Goal: Book appointment/travel/reservation

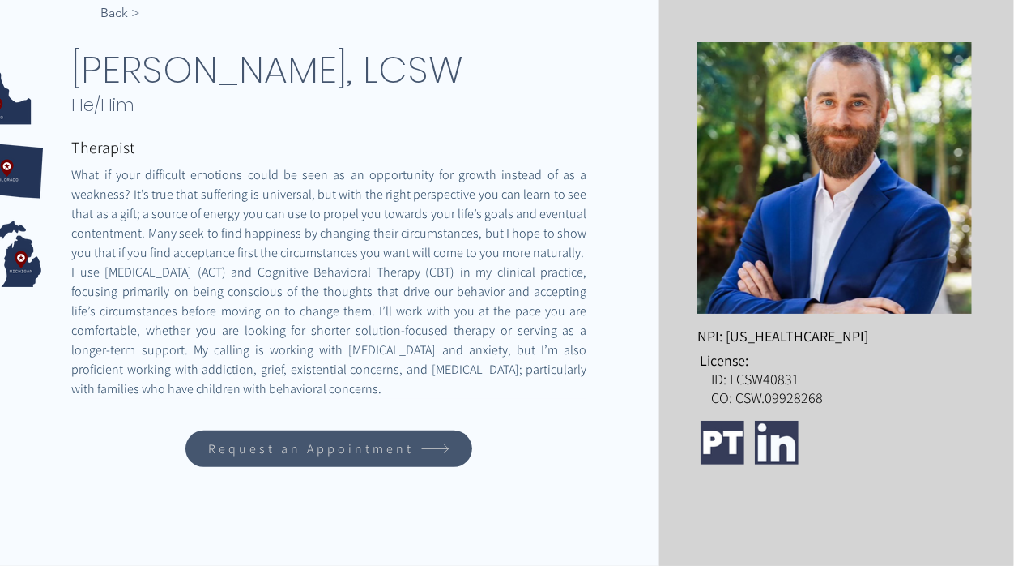
scroll to position [246, 0]
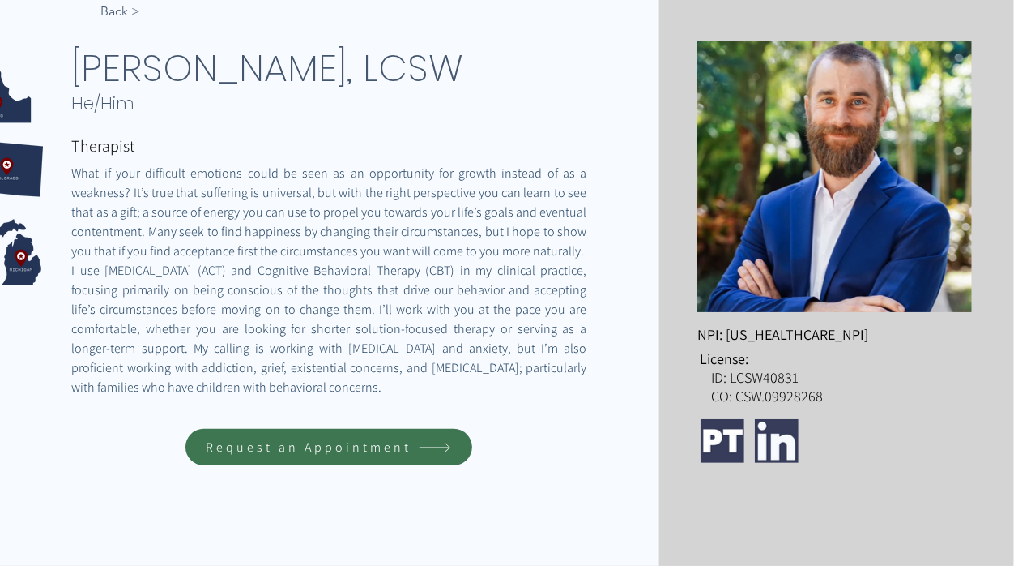
click at [312, 451] on span "Request an Appointment" at bounding box center [309, 446] width 206 height 17
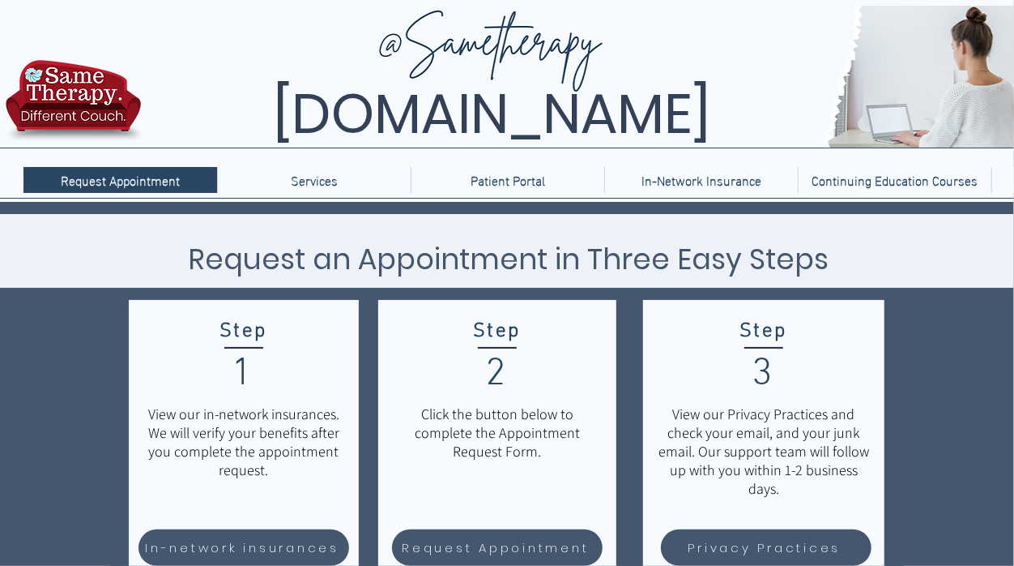
scroll to position [137, 0]
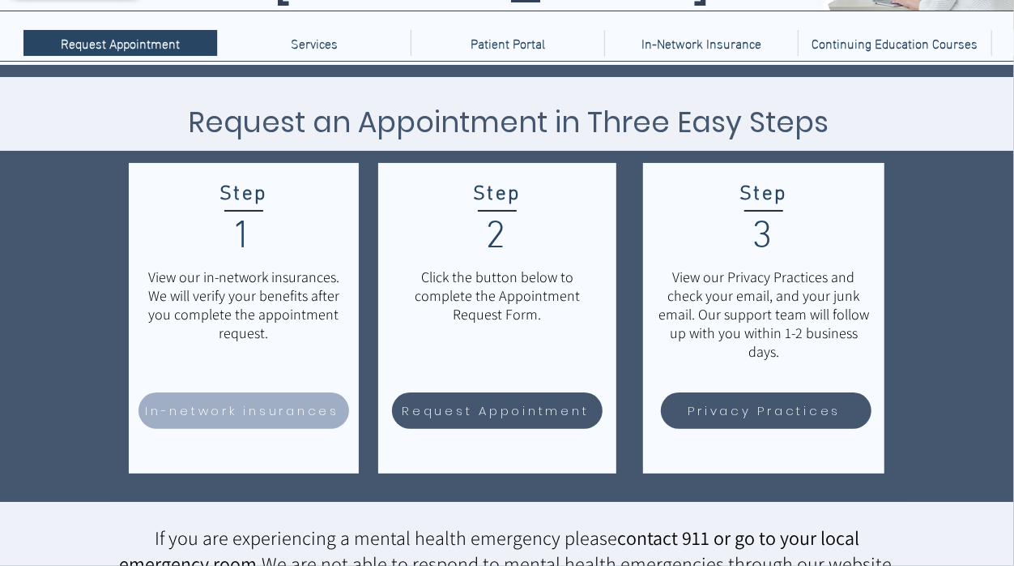
click at [243, 408] on span "In-network insurances" at bounding box center [242, 410] width 194 height 19
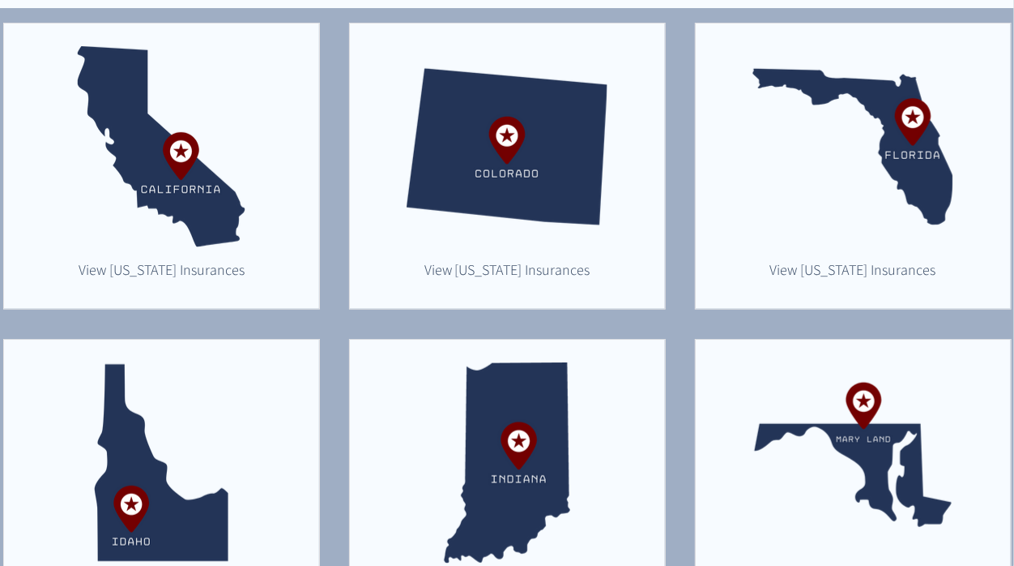
scroll to position [474, 0]
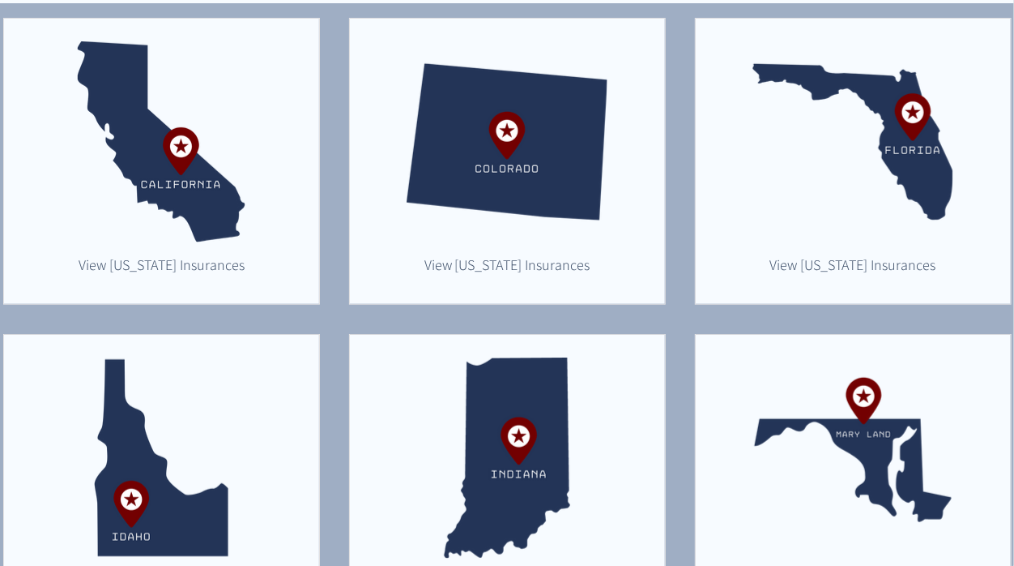
click at [169, 497] on img "main content" at bounding box center [161, 457] width 201 height 201
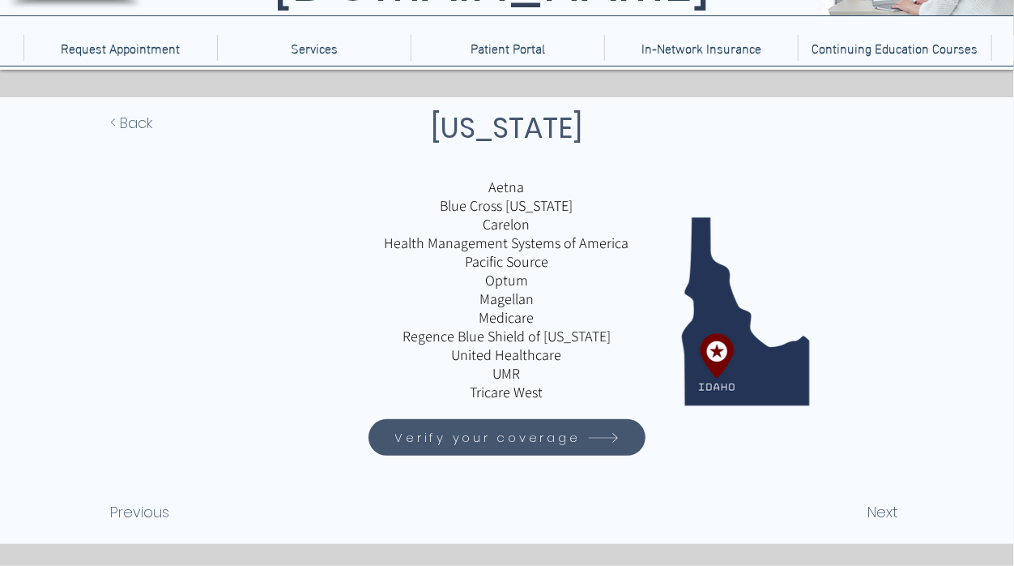
scroll to position [206, 0]
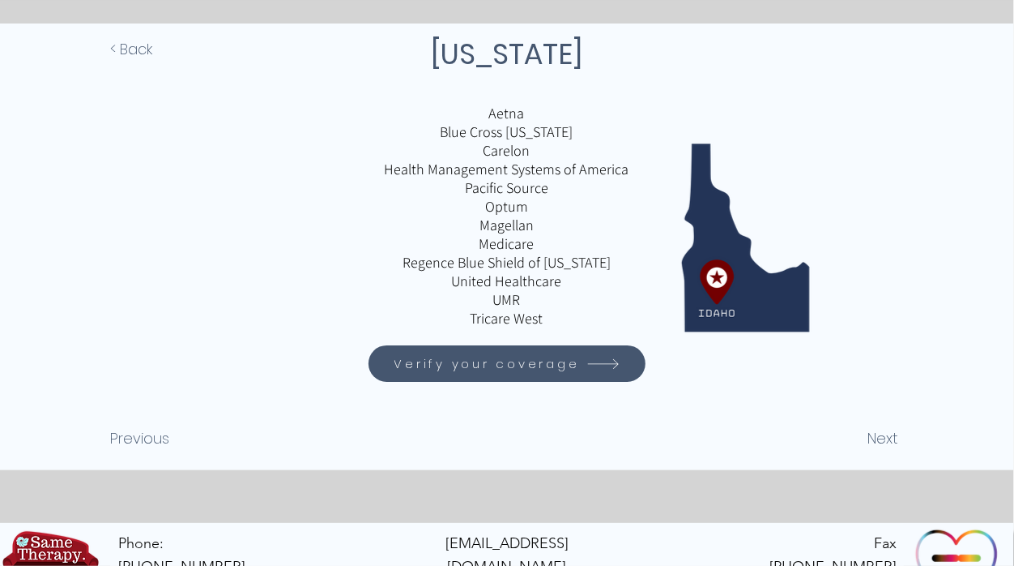
click at [497, 365] on span "Verify your coverage" at bounding box center [488, 363] width 186 height 19
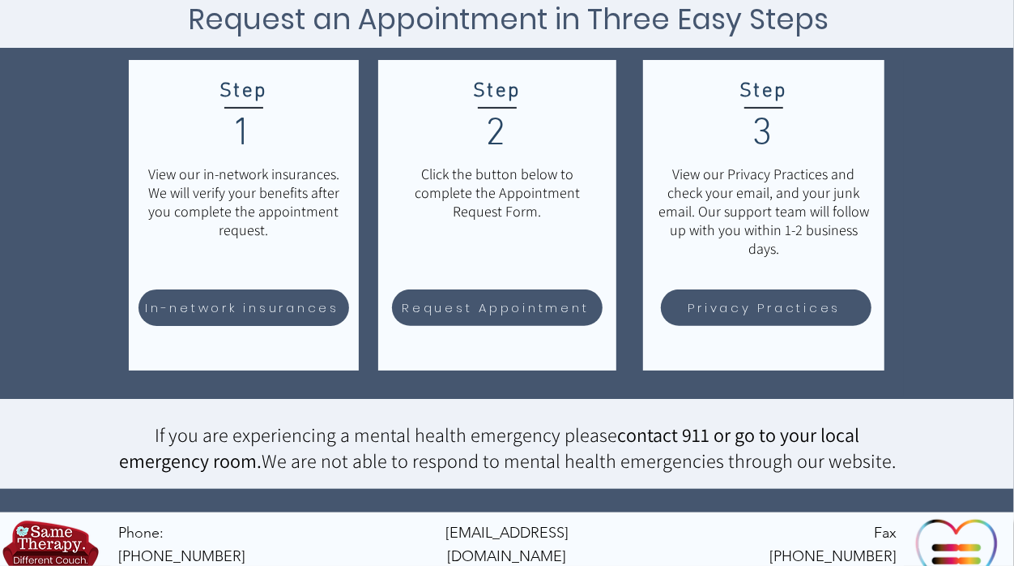
scroll to position [238, 0]
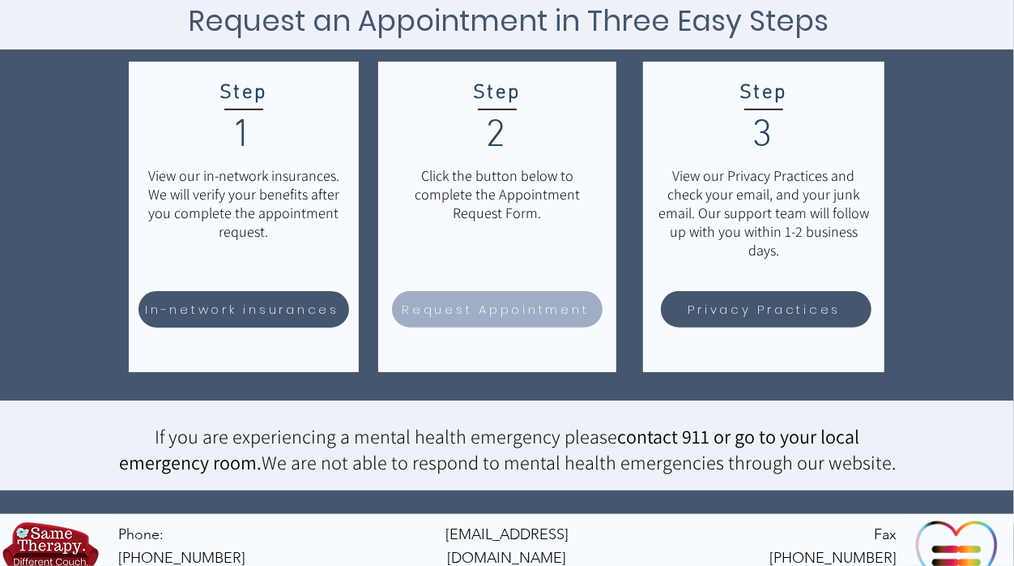
click at [511, 306] on span "Request Appointment" at bounding box center [495, 309] width 187 height 19
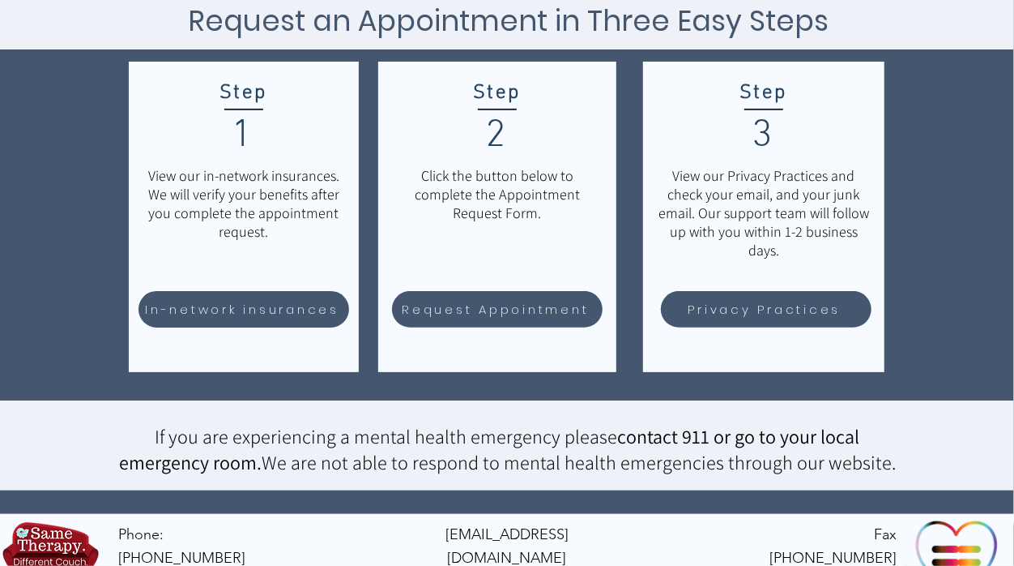
scroll to position [0, 0]
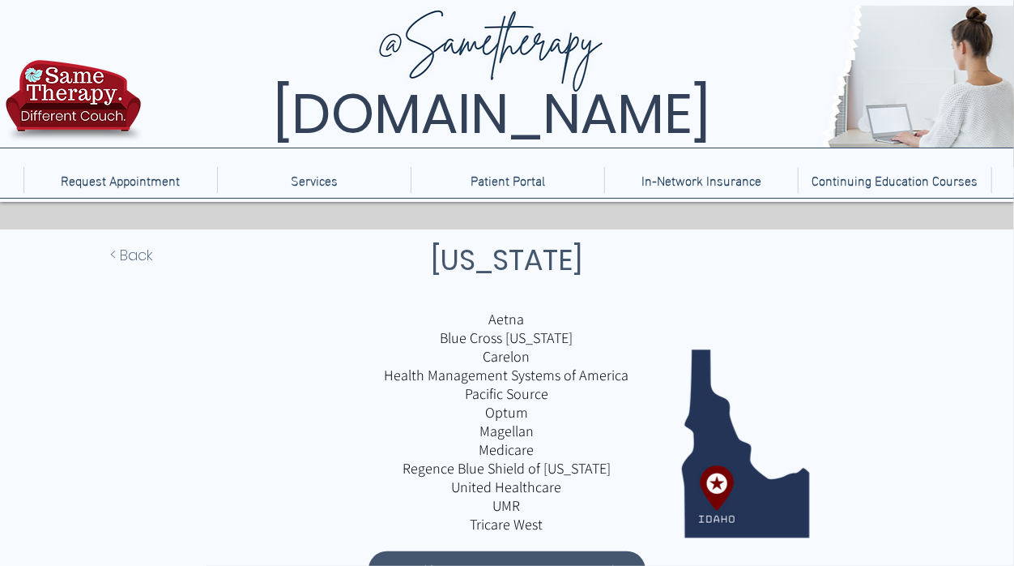
scroll to position [206, 0]
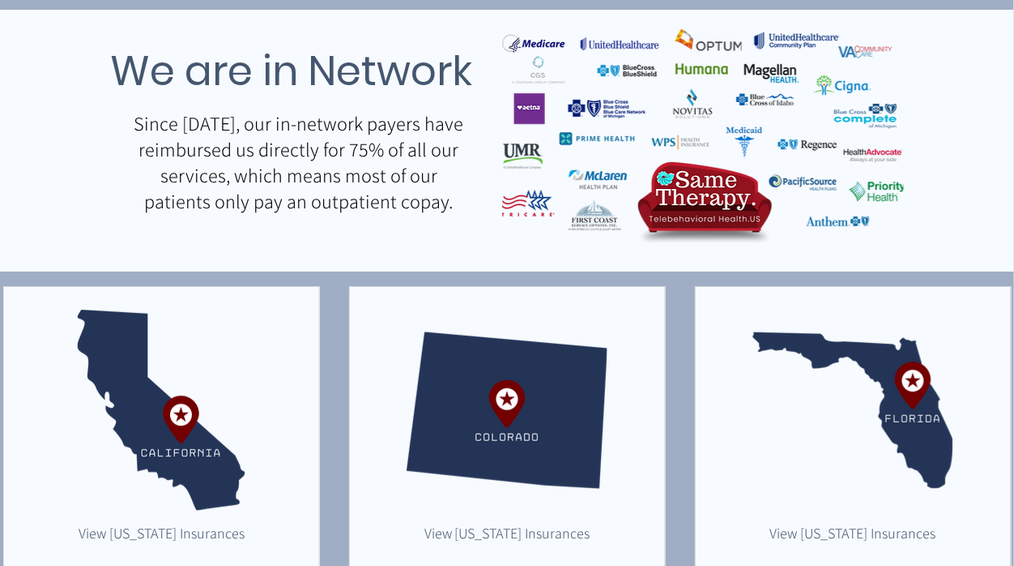
scroll to position [474, 0]
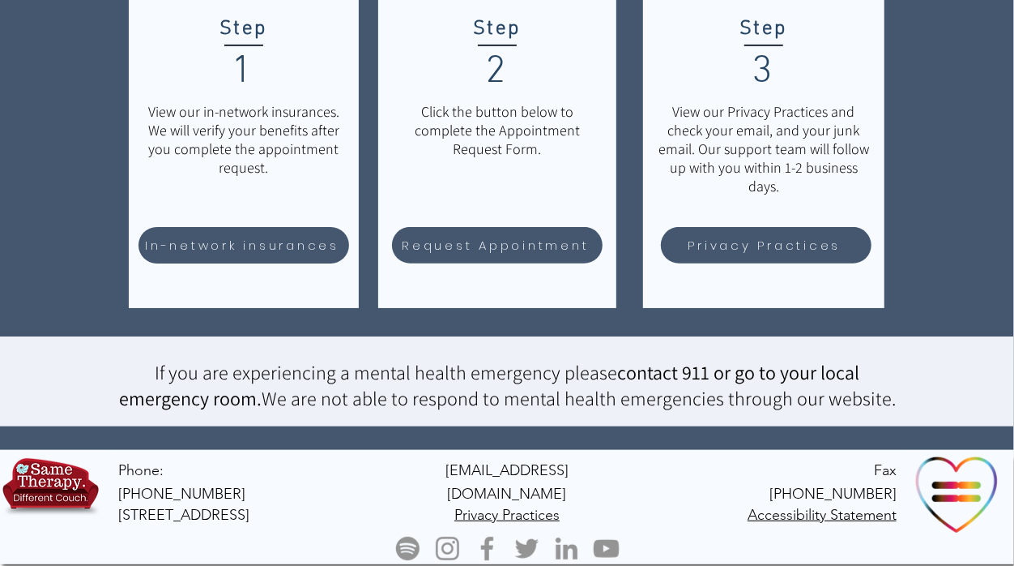
scroll to position [137, 0]
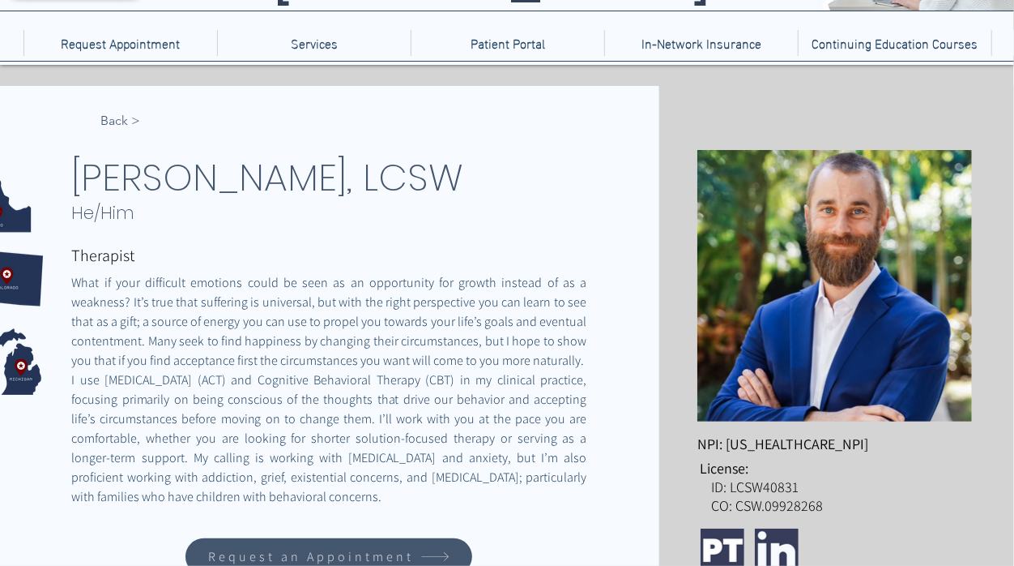
scroll to position [246, 0]
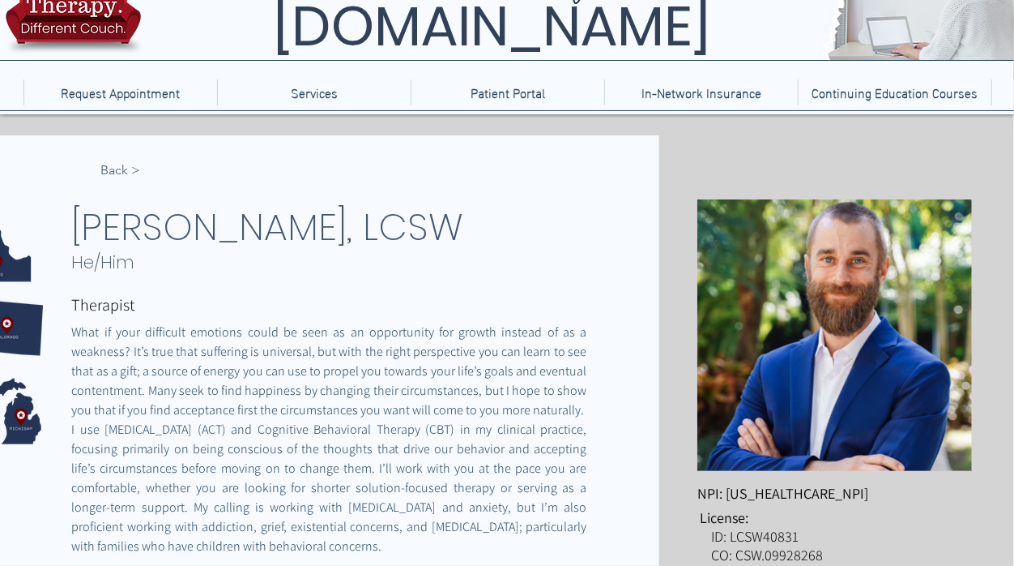
scroll to position [50, 0]
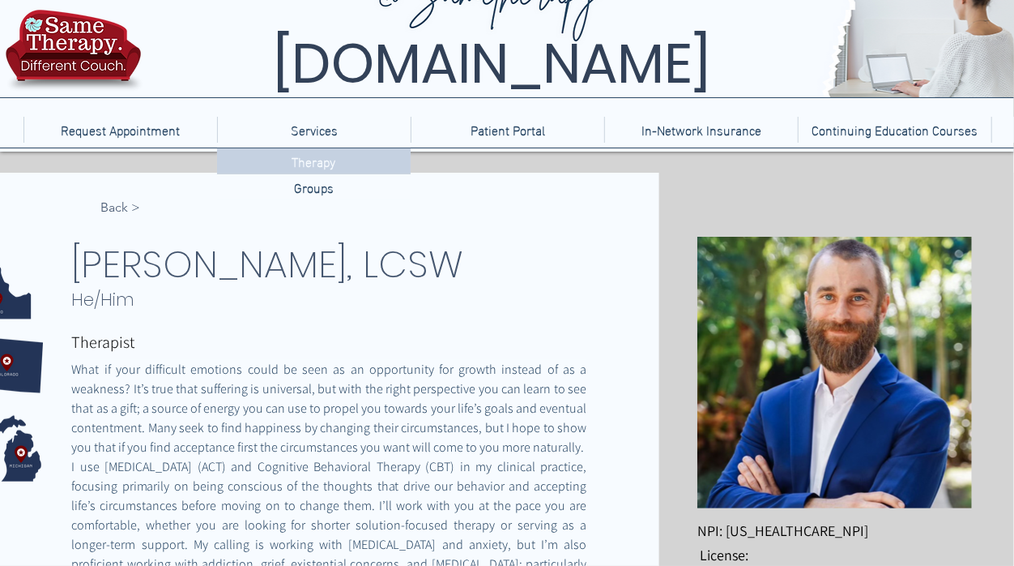
click at [317, 156] on p "Therapy" at bounding box center [314, 160] width 57 height 25
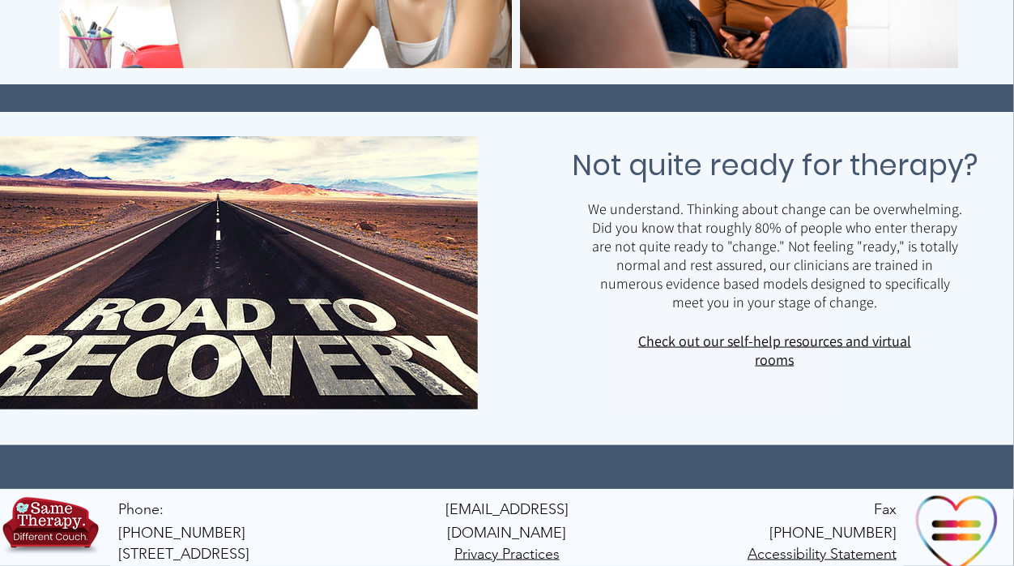
scroll to position [993, 0]
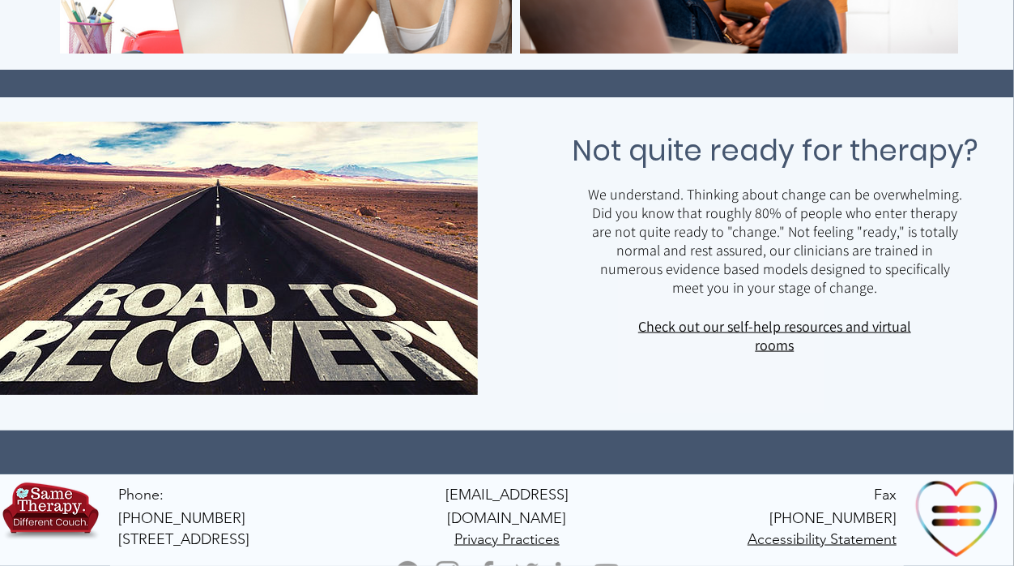
click at [774, 327] on link "Check out our self-help resources and virtual rooms" at bounding box center [774, 335] width 273 height 37
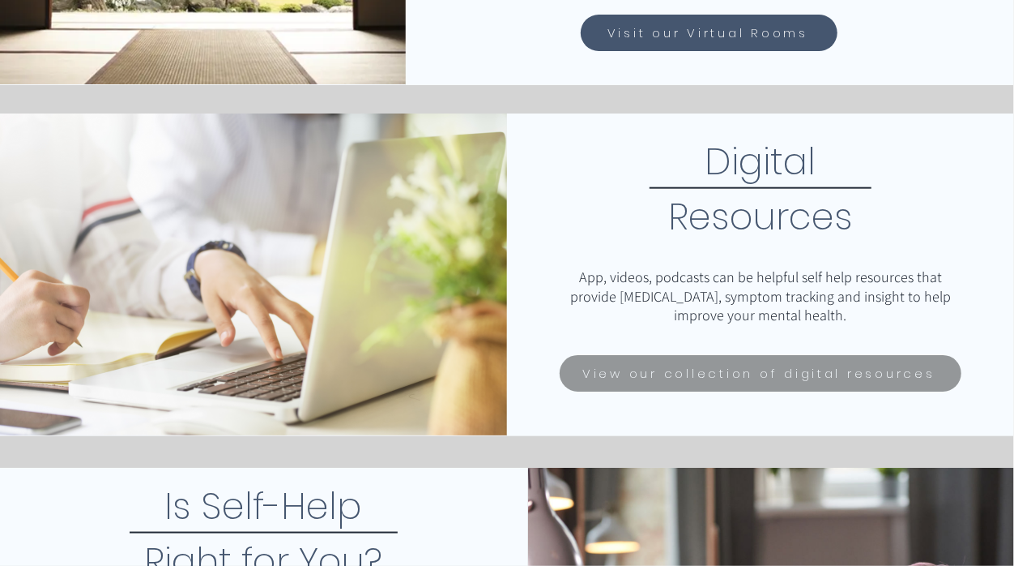
scroll to position [909, 0]
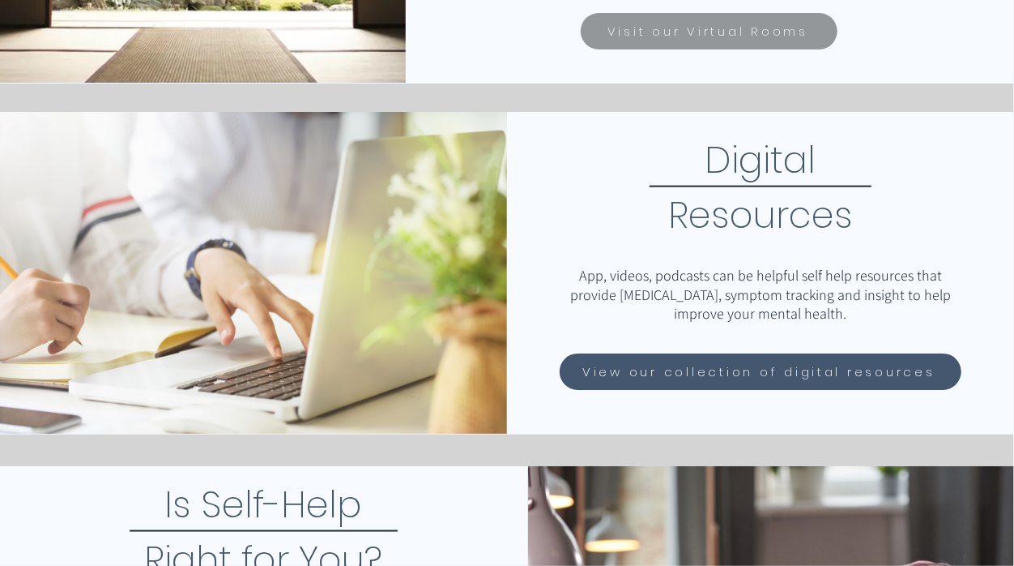
click at [755, 369] on span "View our collection of digital resources" at bounding box center [759, 371] width 353 height 19
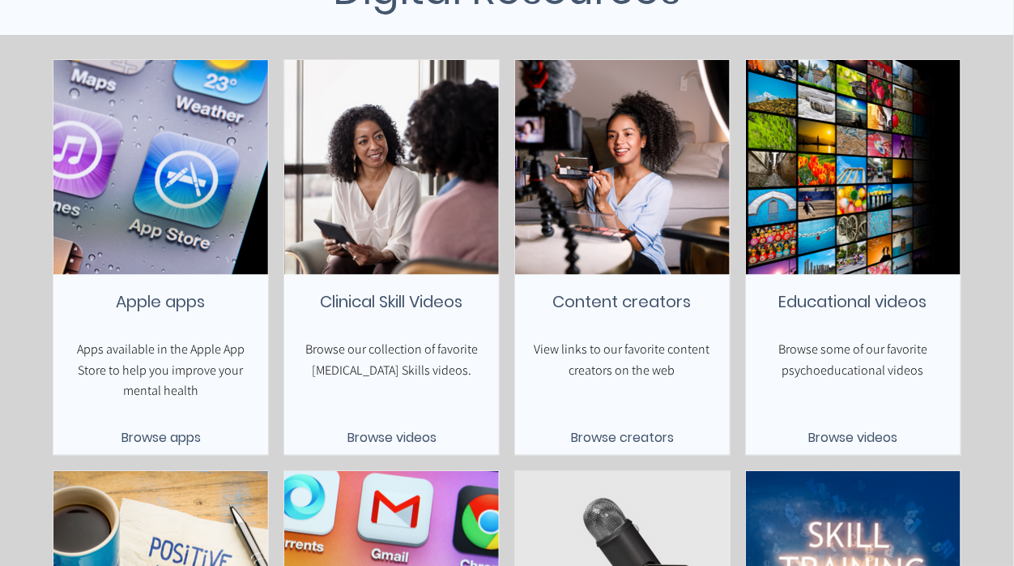
scroll to position [304, 0]
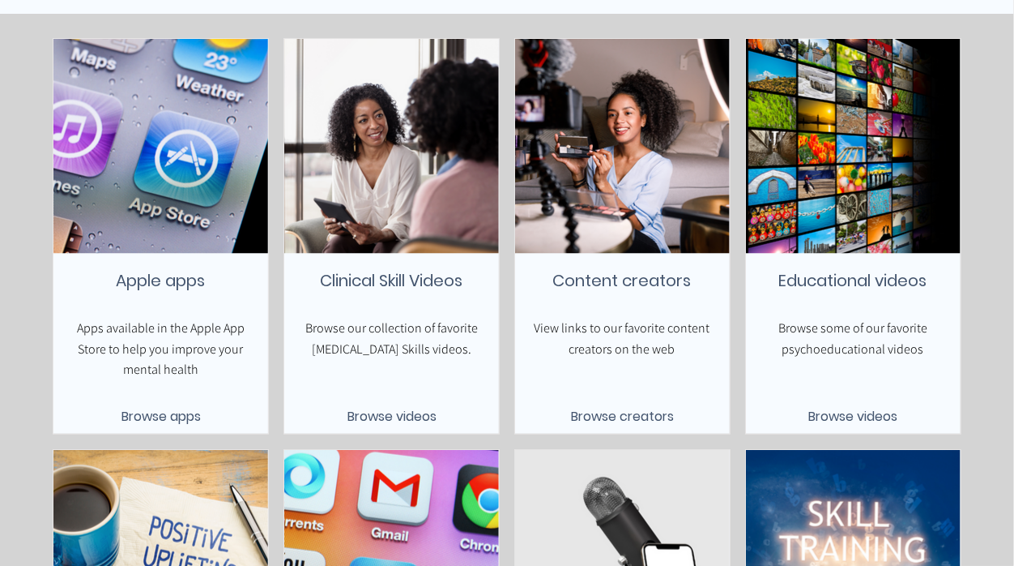
click at [385, 416] on span "Browse videos" at bounding box center [392, 416] width 89 height 20
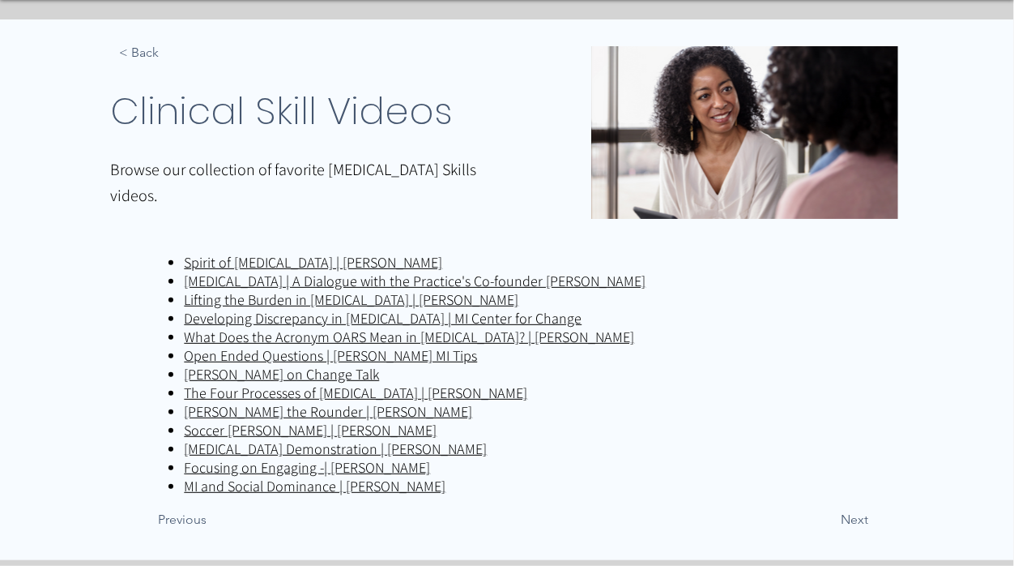
scroll to position [207, 0]
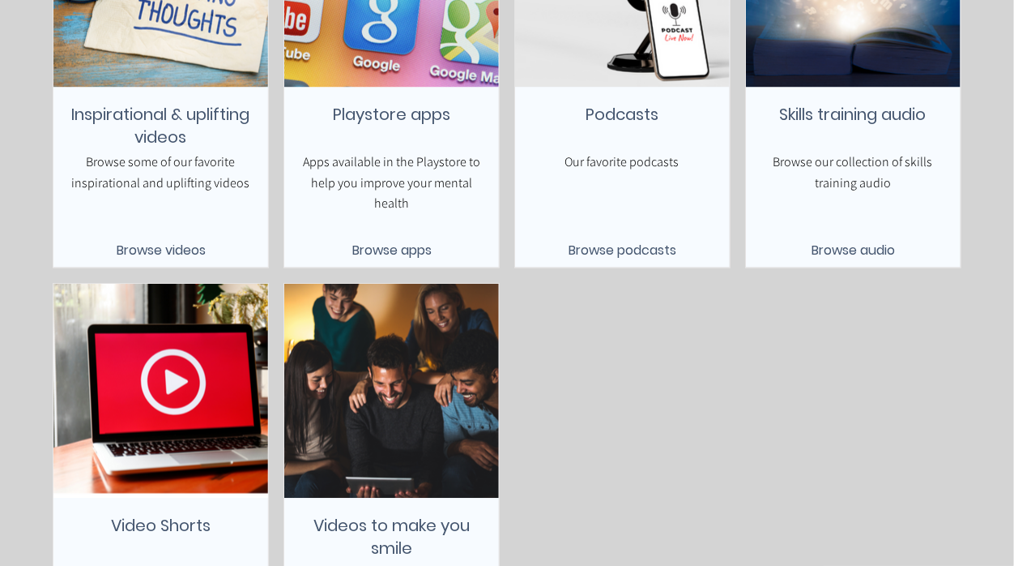
scroll to position [881, 0]
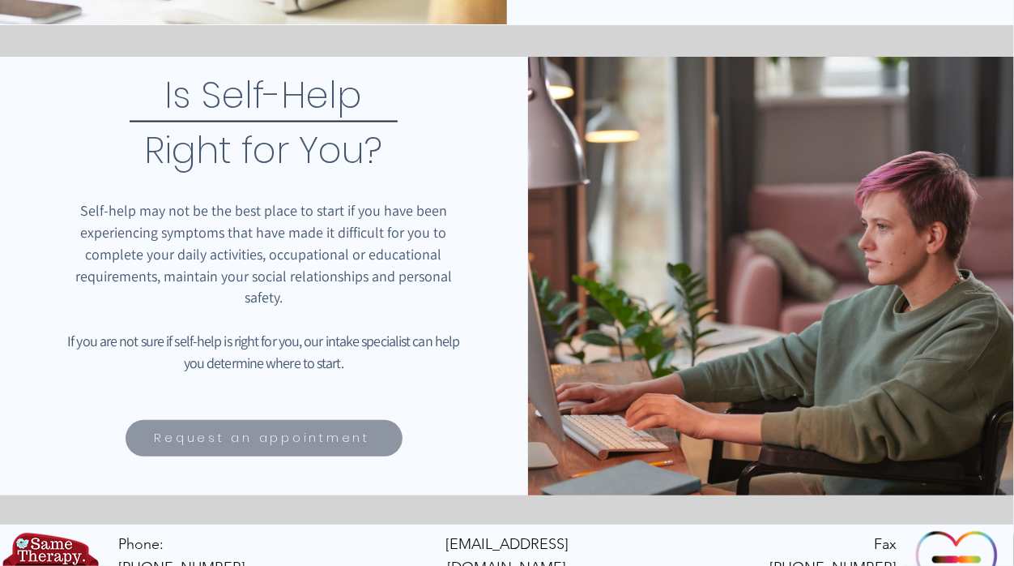
scroll to position [1369, 0]
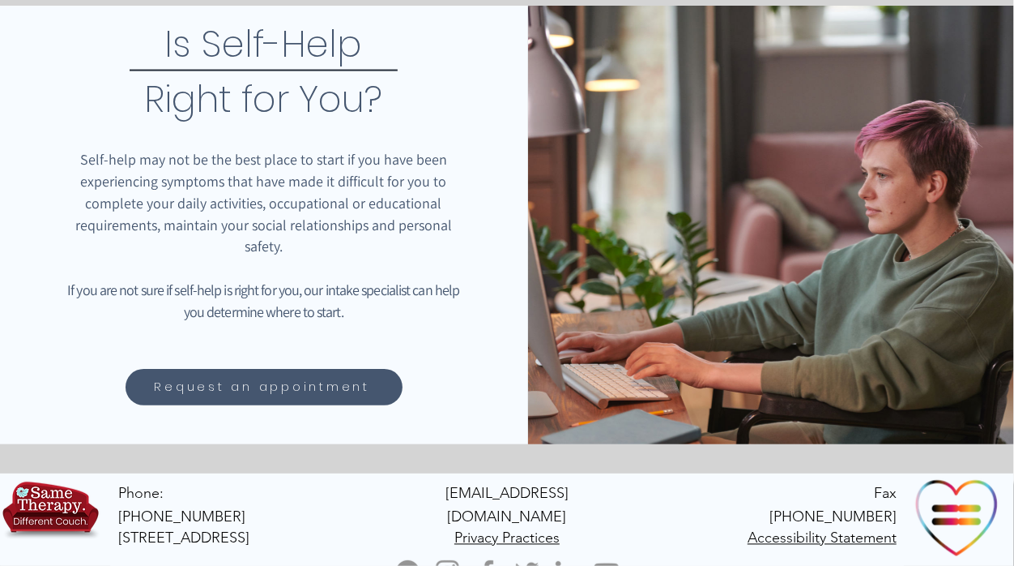
click at [280, 391] on span "Request an appointment" at bounding box center [263, 387] width 216 height 19
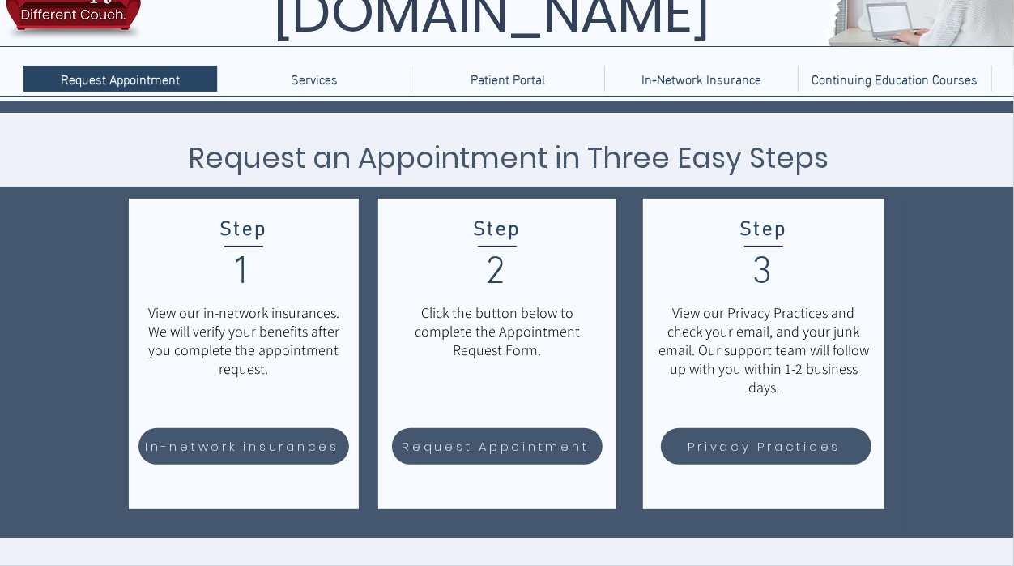
scroll to position [105, 0]
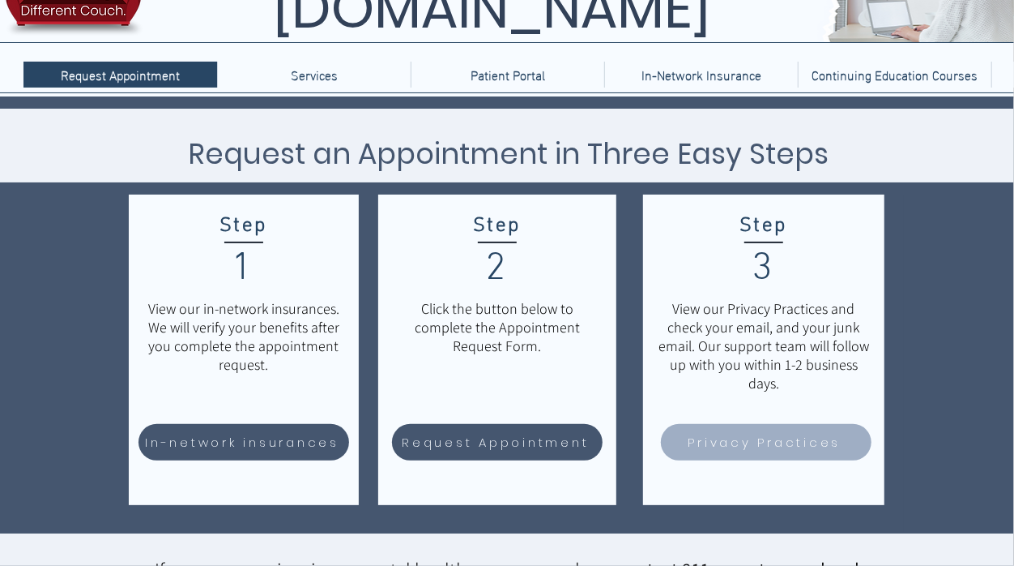
click at [749, 448] on span "Privacy Practices" at bounding box center [765, 442] width 153 height 19
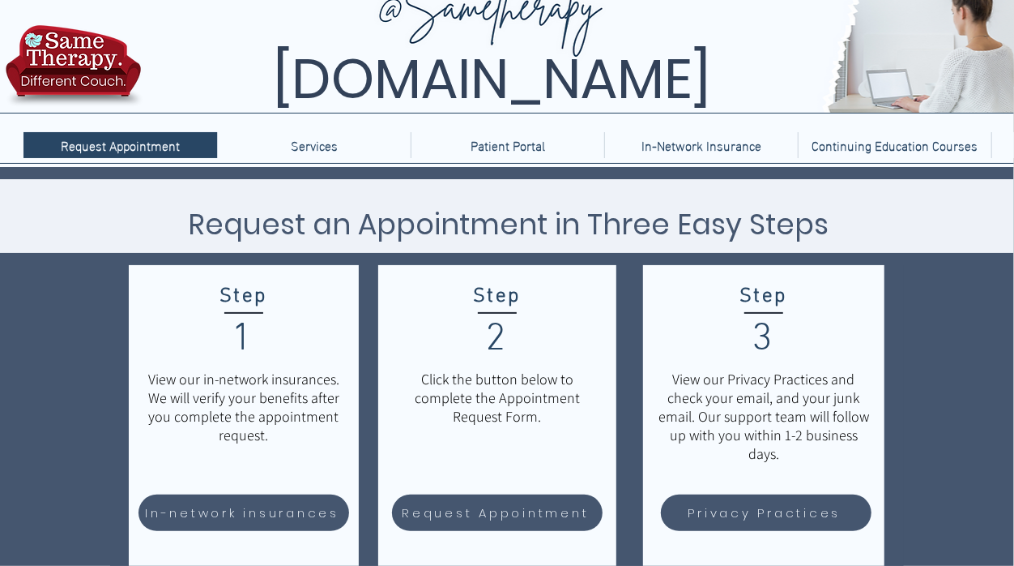
scroll to position [5, 0]
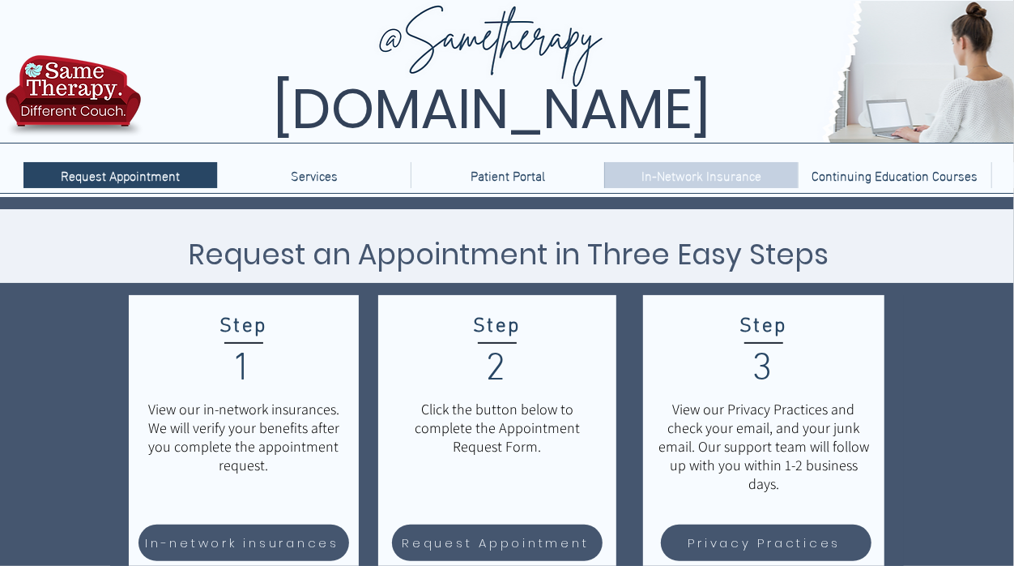
click at [699, 173] on p "In-Network Insurance" at bounding box center [702, 175] width 136 height 26
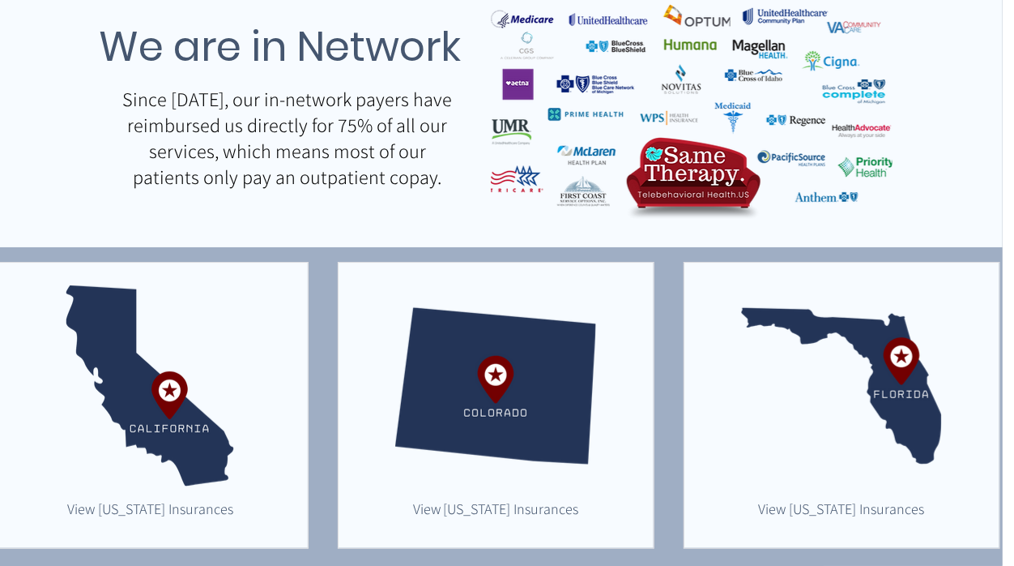
scroll to position [0, 11]
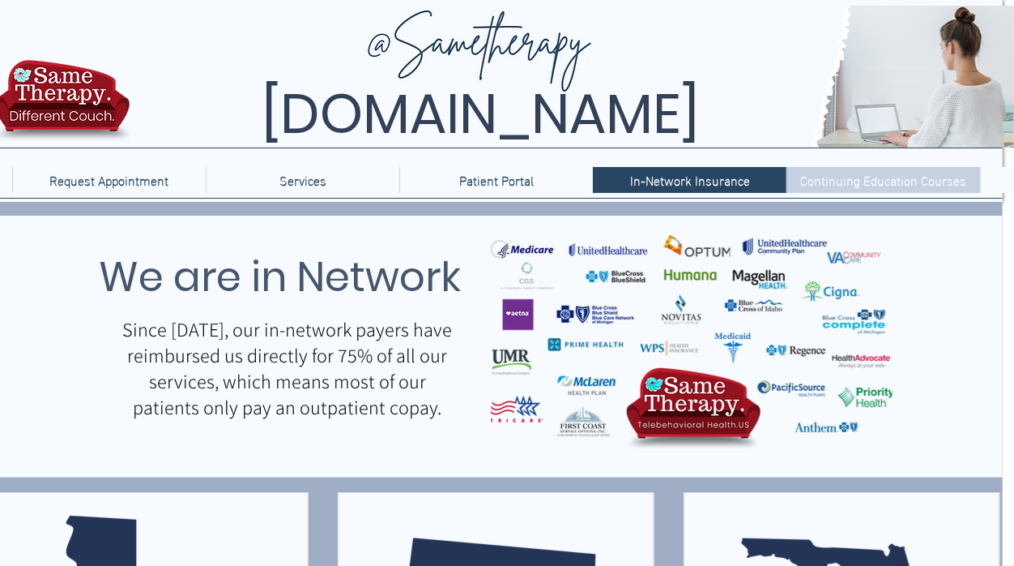
click at [843, 185] on p "Continuing Education Courses" at bounding box center [884, 180] width 182 height 26
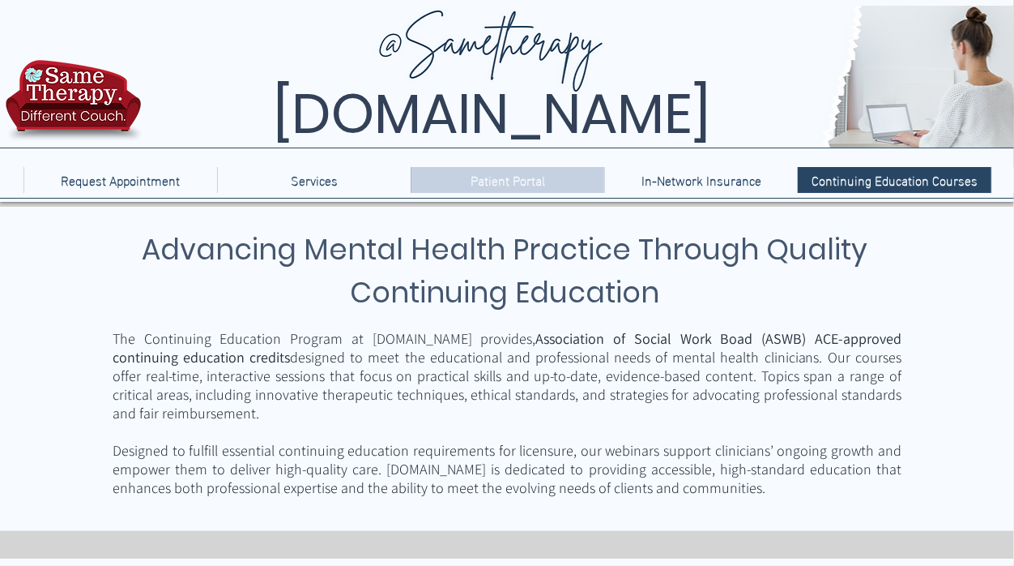
click at [514, 182] on p "Patient Portal" at bounding box center [508, 180] width 91 height 26
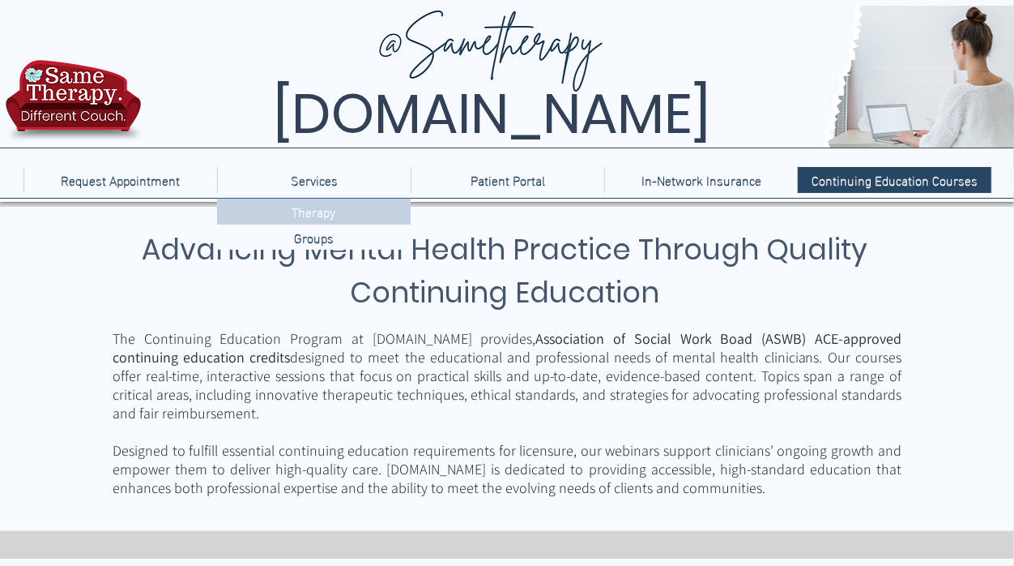
click at [310, 215] on p "Therapy" at bounding box center [314, 211] width 57 height 25
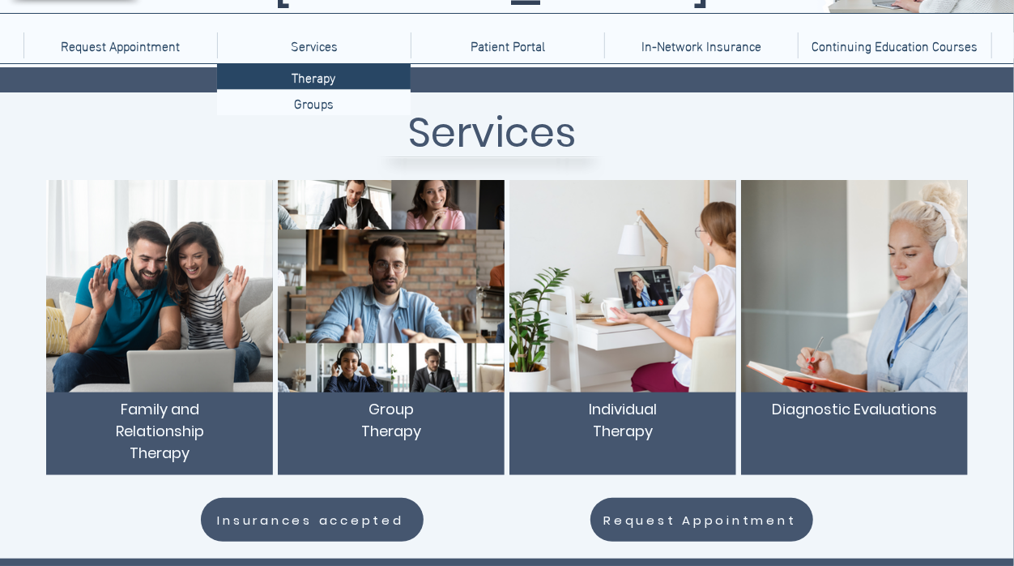
scroll to position [137, 0]
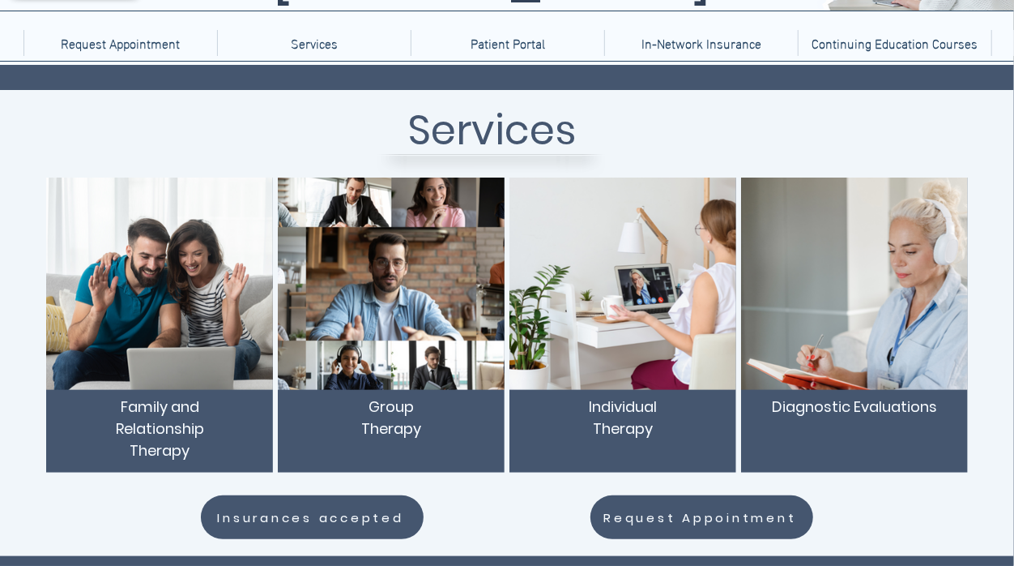
click at [162, 402] on span "Family and Relationship Therapy" at bounding box center [160, 428] width 88 height 64
click at [176, 324] on img "main content" at bounding box center [159, 283] width 227 height 212
click at [406, 343] on img "main content" at bounding box center [391, 283] width 227 height 212
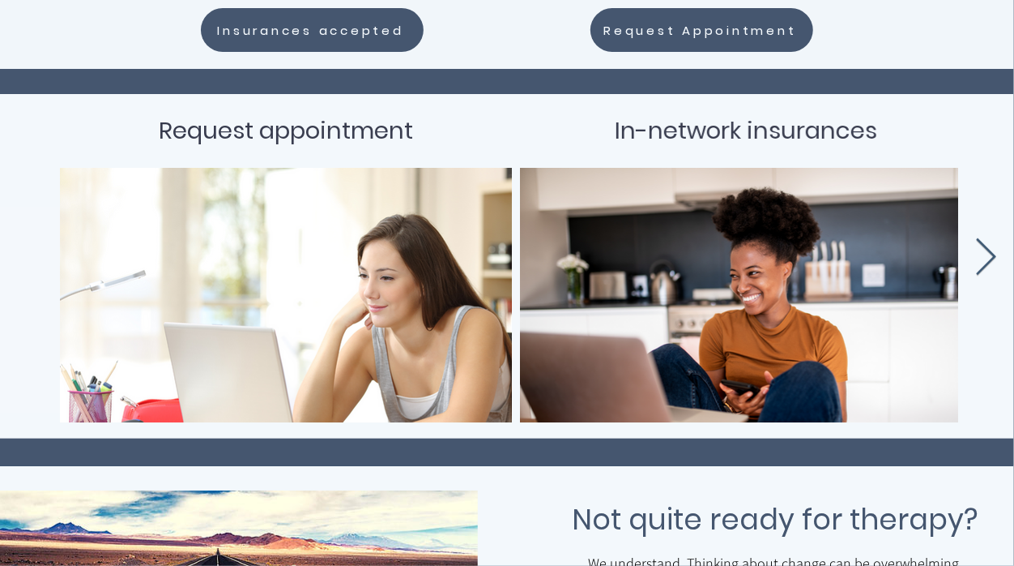
scroll to position [625, 0]
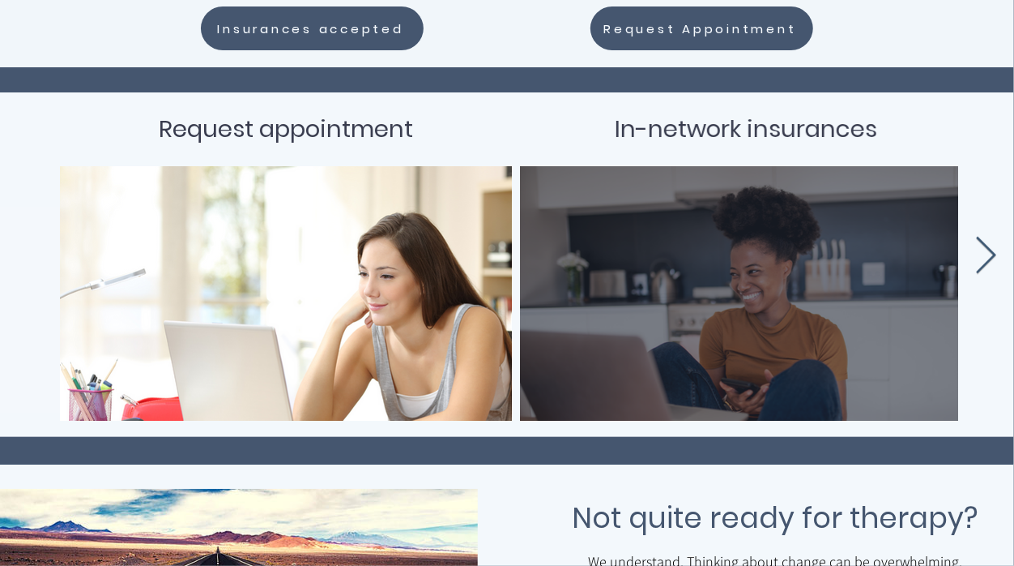
click at [709, 321] on div "main content" at bounding box center [745, 293] width 403 height 206
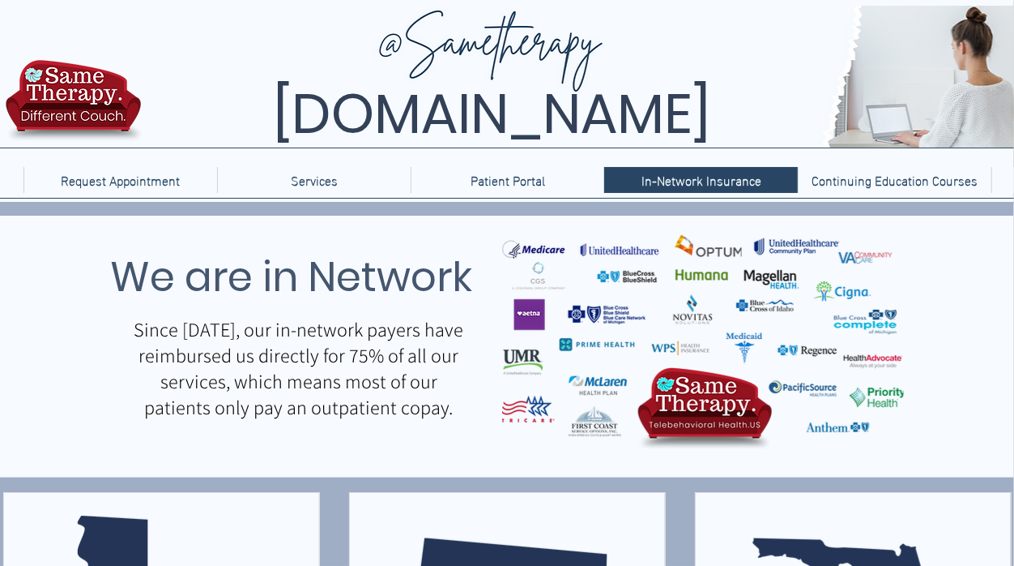
scroll to position [254, 0]
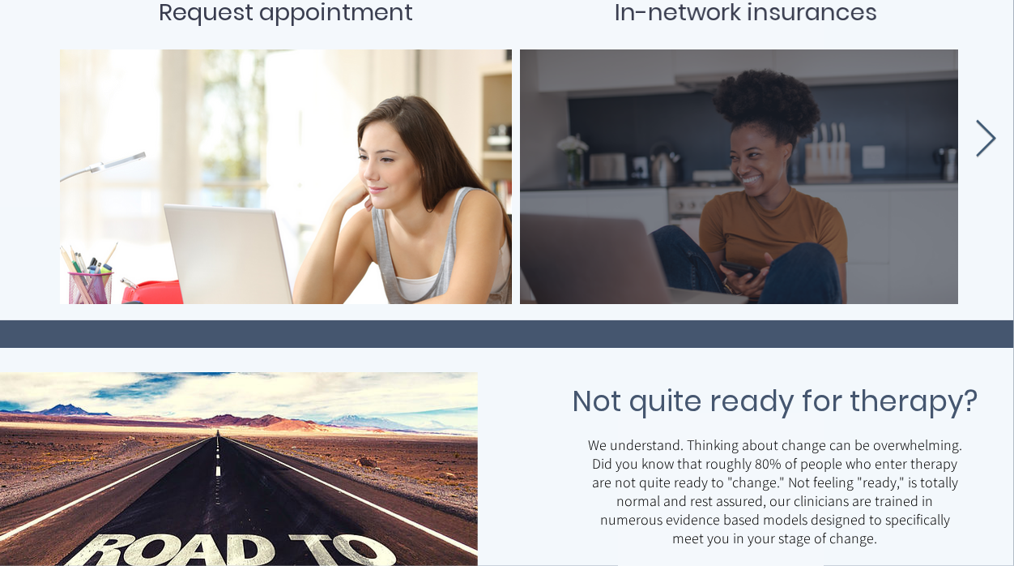
scroll to position [744, 0]
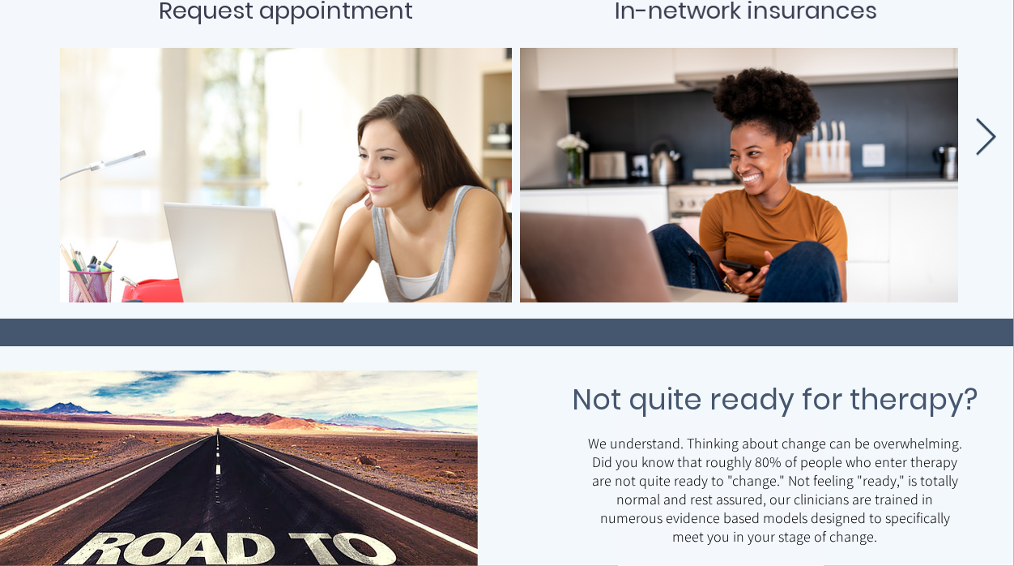
click at [983, 151] on icon "Next Item" at bounding box center [986, 138] width 23 height 40
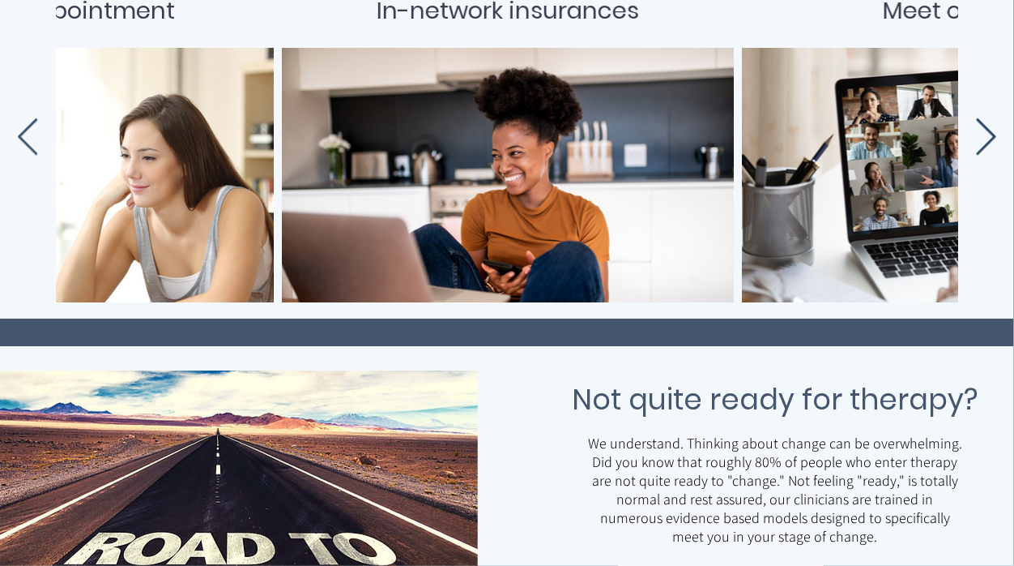
click at [983, 151] on icon "Next Item" at bounding box center [986, 138] width 23 height 40
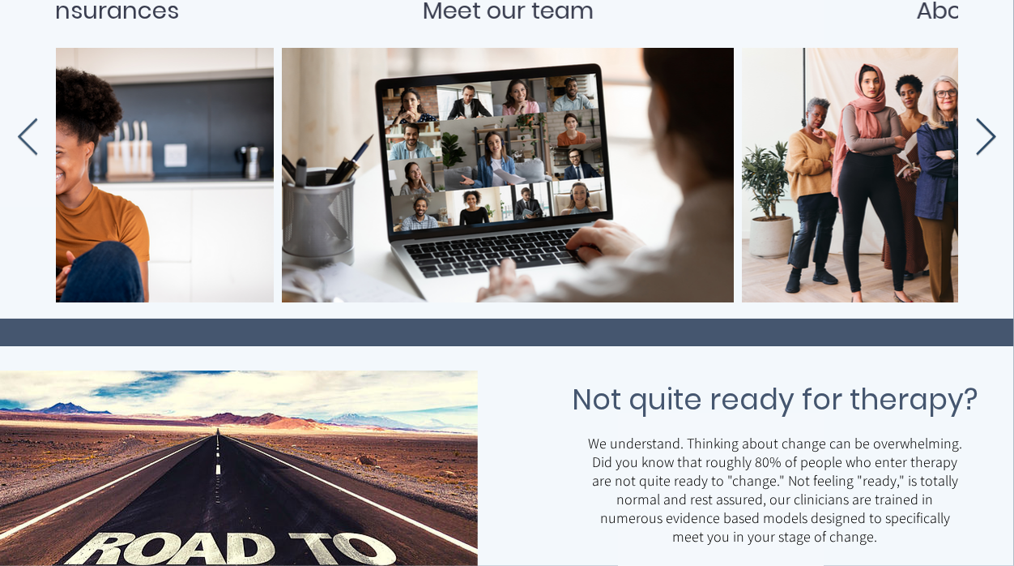
scroll to position [0, 698]
click at [983, 151] on icon "Next Item" at bounding box center [986, 138] width 23 height 40
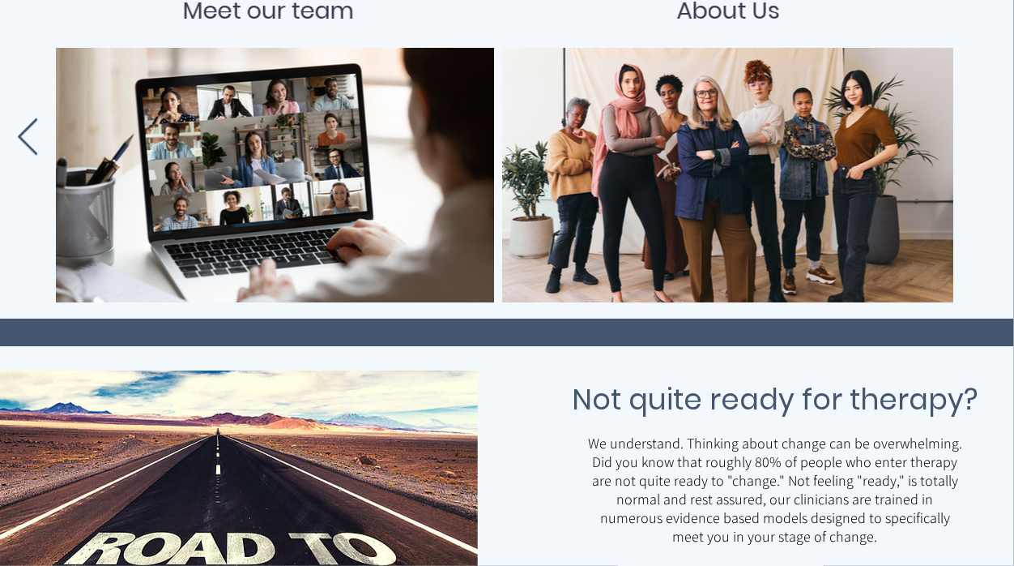
click at [983, 151] on div "Request appointment In-network insurances Meet our team About Us" at bounding box center [503, 134] width 1014 height 328
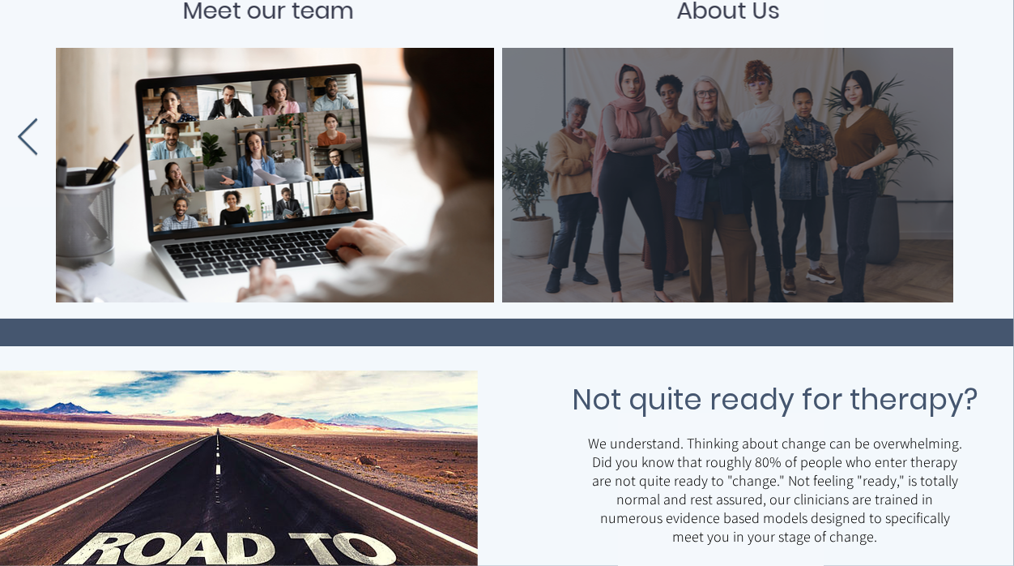
click at [767, 165] on div "main content" at bounding box center [728, 175] width 403 height 206
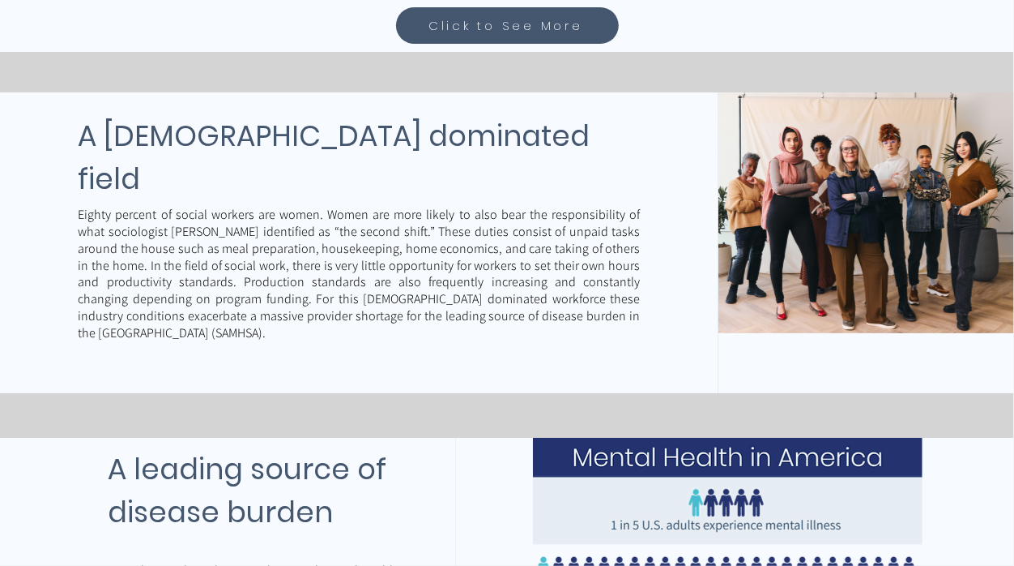
scroll to position [1338, 0]
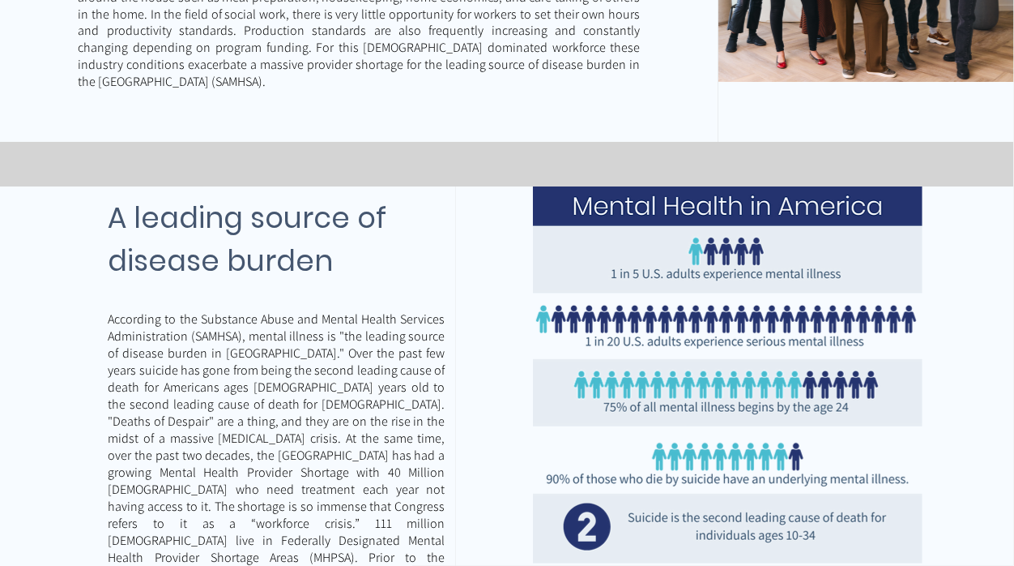
click at [437, 311] on p "According to the Substance Abuse and Mental Health Services Administration (SAM…" at bounding box center [276, 464] width 337 height 306
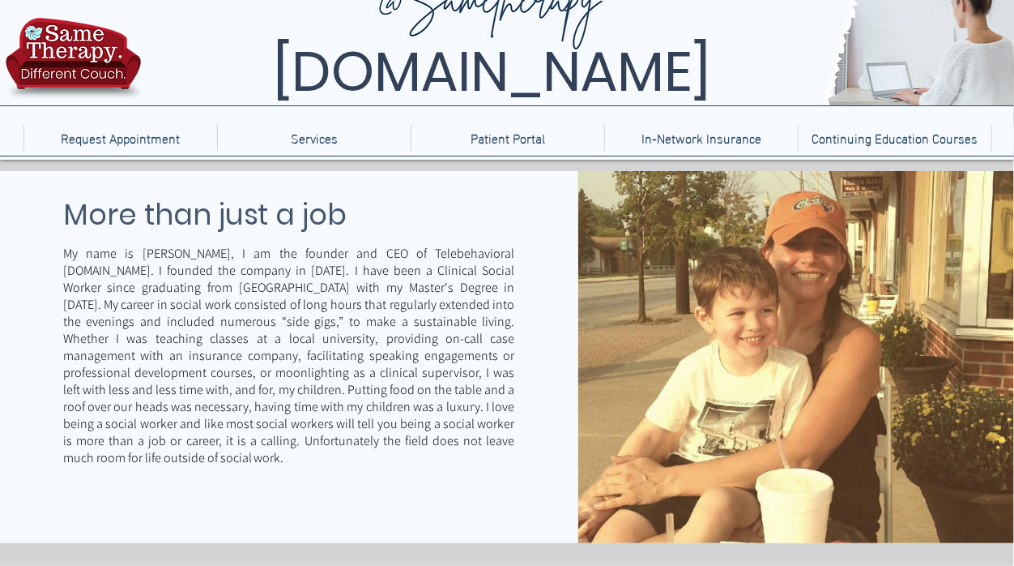
scroll to position [0, 0]
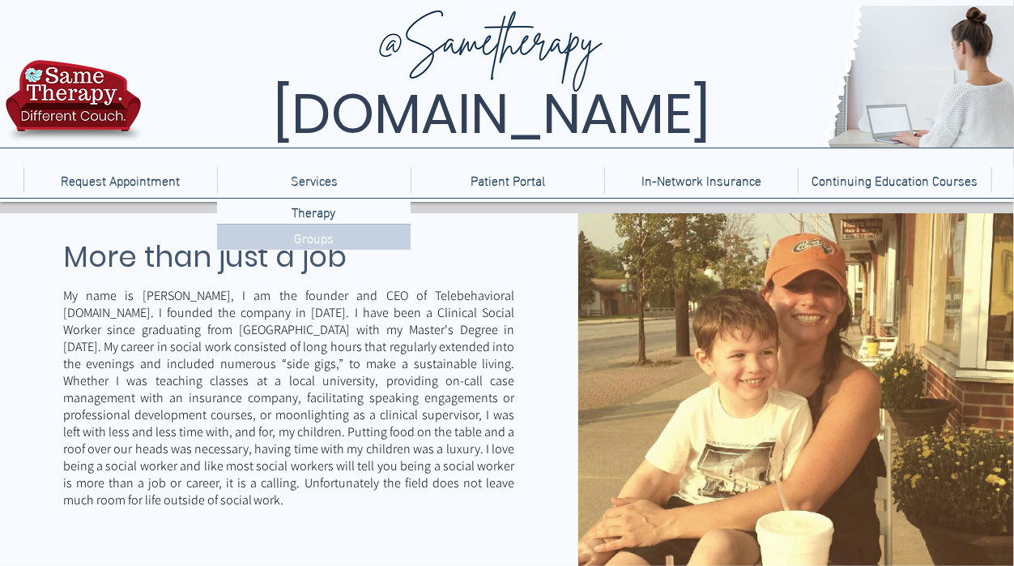
click at [318, 233] on p "Groups" at bounding box center [314, 236] width 53 height 25
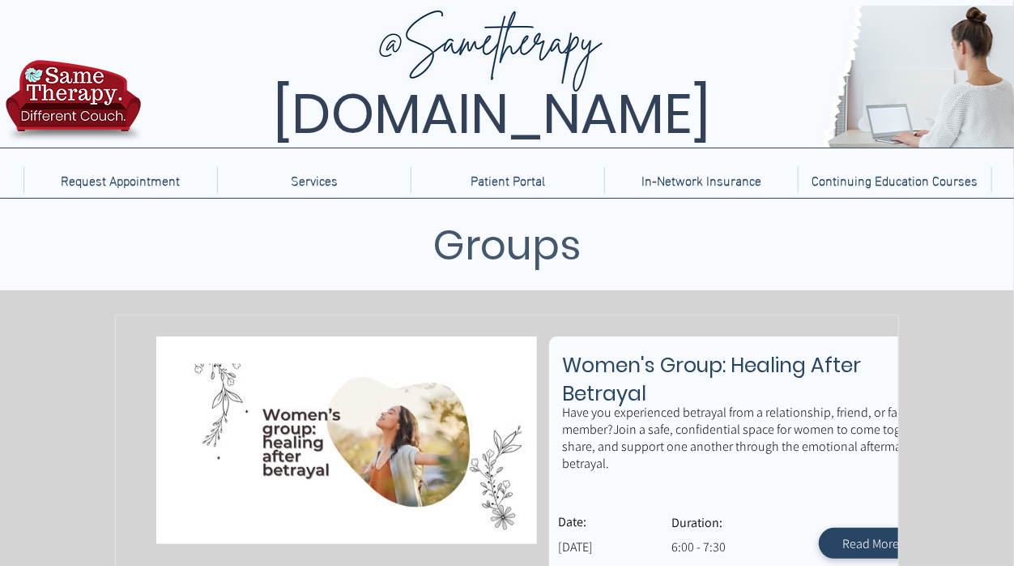
click at [58, 104] on img at bounding box center [73, 106] width 145 height 96
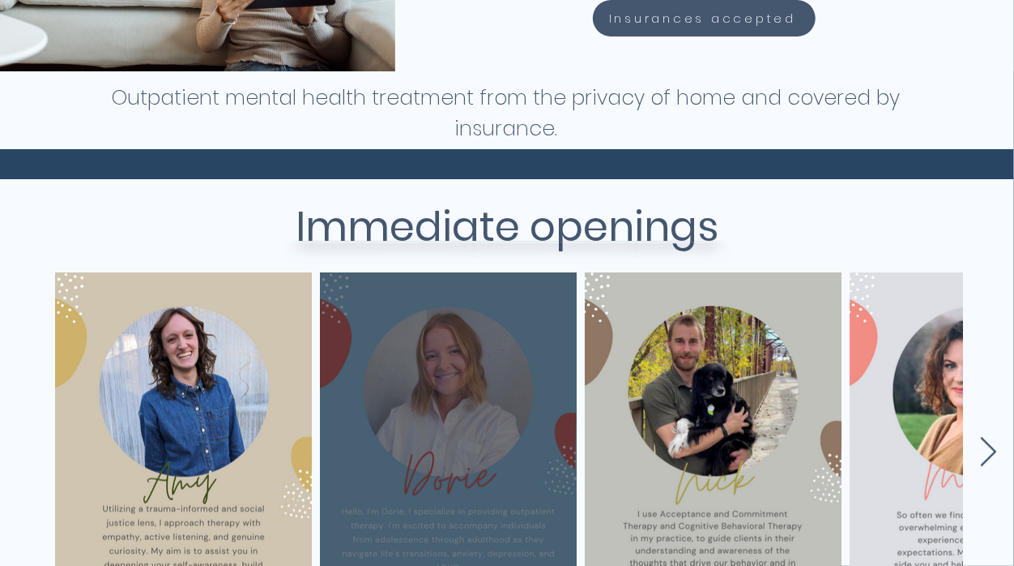
scroll to position [680, 0]
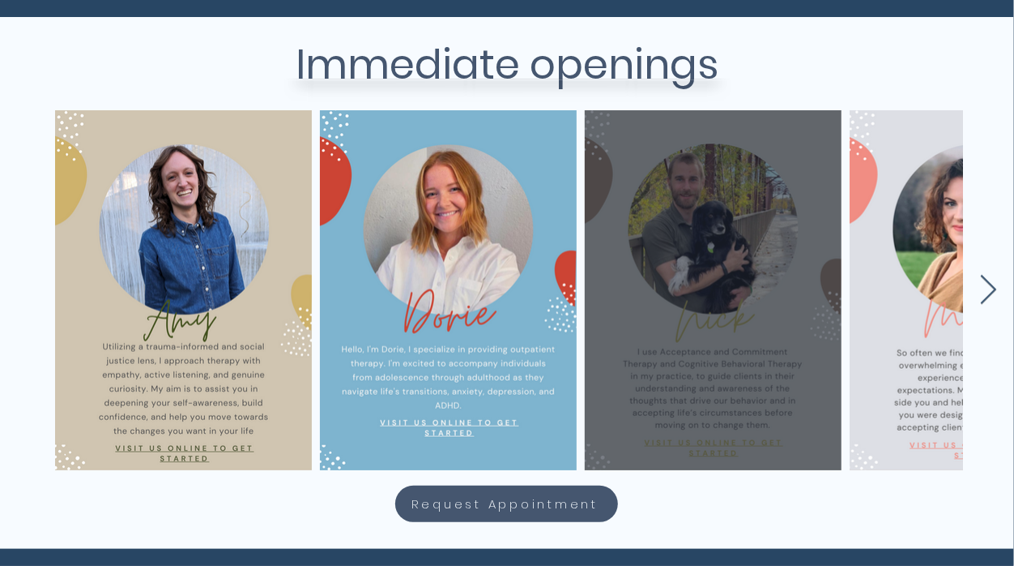
click at [716, 348] on div "main content" at bounding box center [713, 289] width 208 height 311
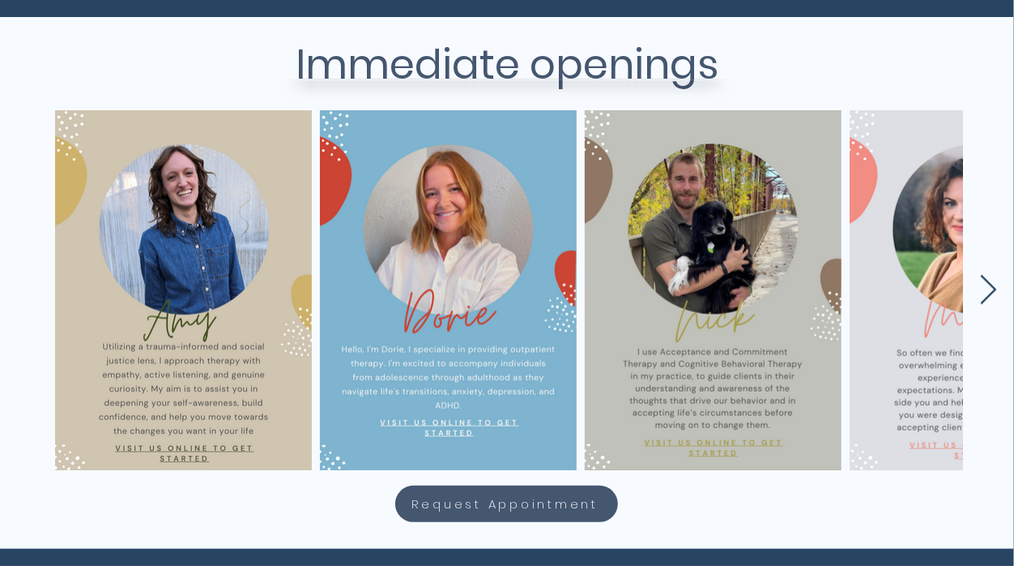
click at [994, 288] on icon "Next Item" at bounding box center [989, 291] width 19 height 32
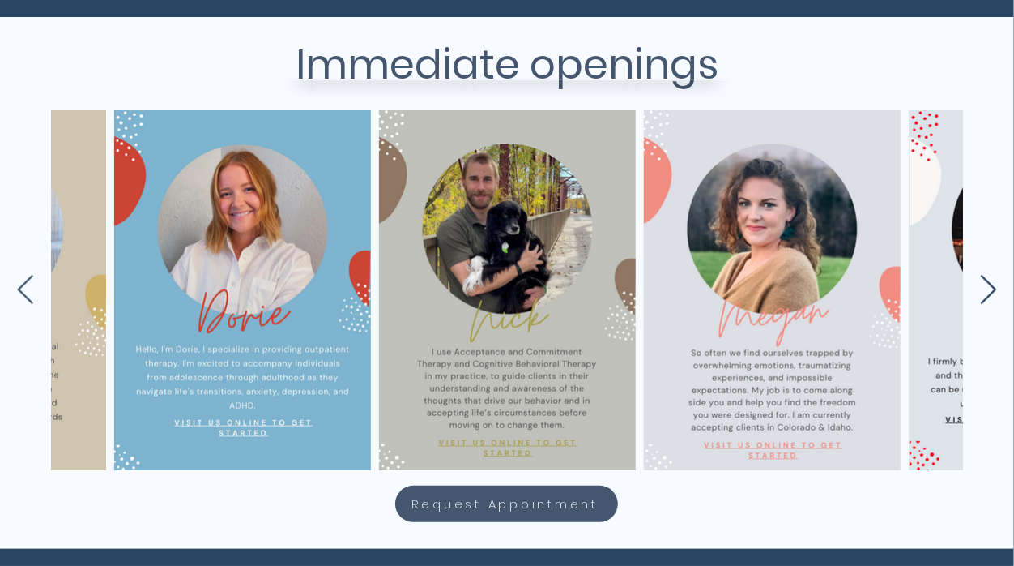
click at [994, 288] on icon "Next Item" at bounding box center [989, 291] width 19 height 32
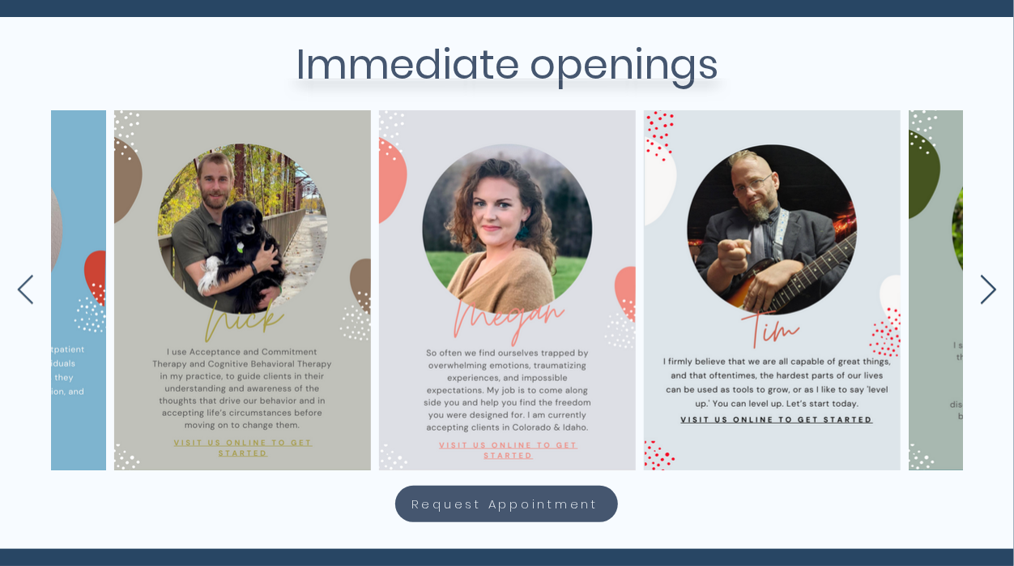
scroll to position [0, 471]
click at [994, 288] on icon "Next Item" at bounding box center [989, 291] width 19 height 32
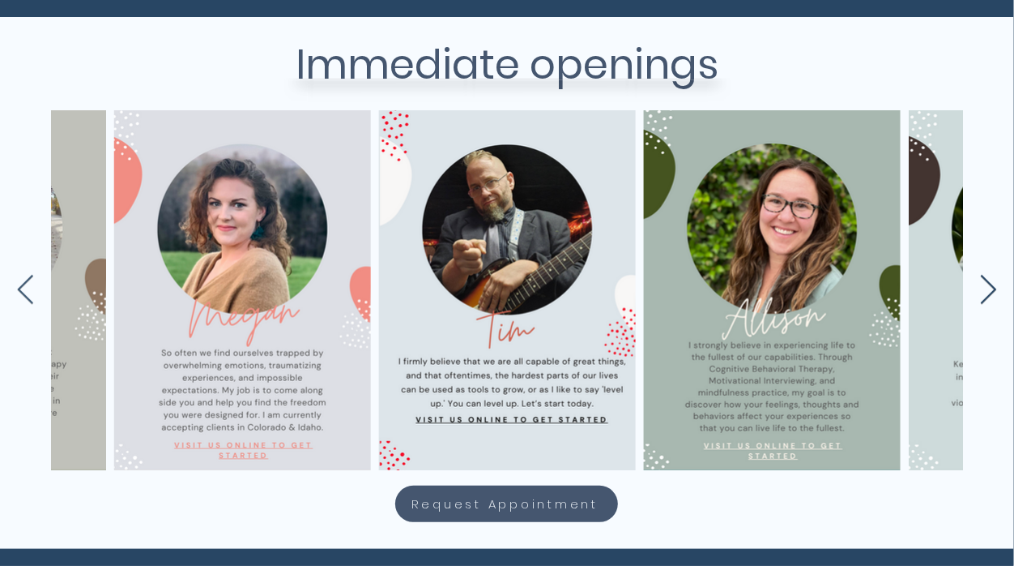
click at [994, 288] on icon "Next Item" at bounding box center [989, 291] width 19 height 32
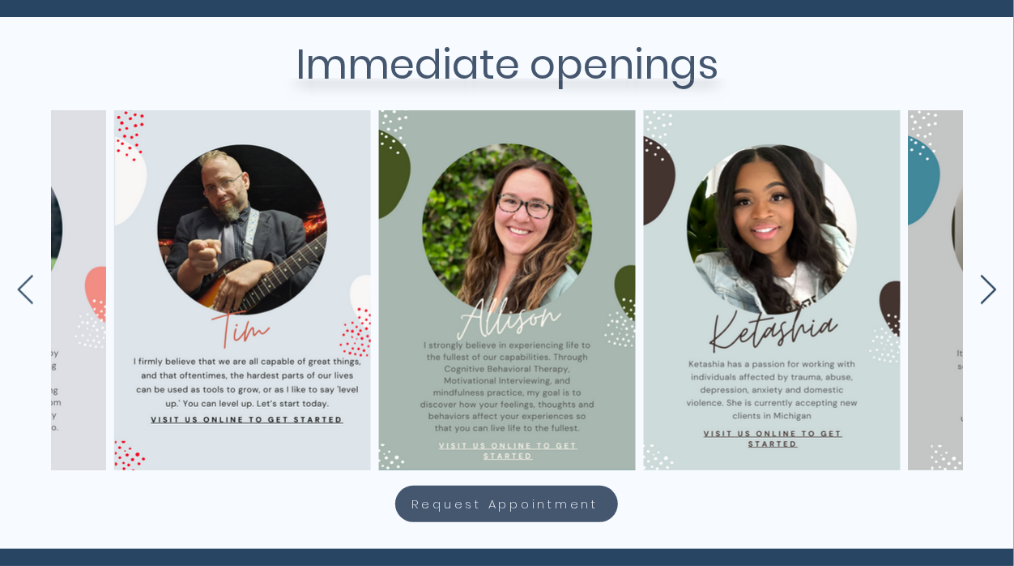
click at [994, 288] on icon "Next Item" at bounding box center [989, 291] width 19 height 32
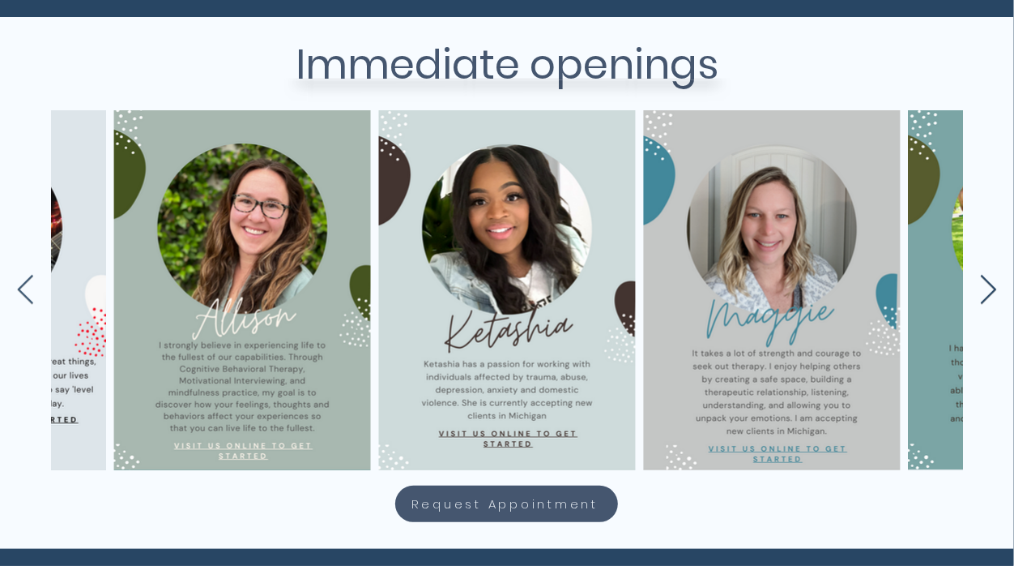
click at [994, 288] on icon "Next Item" at bounding box center [989, 291] width 19 height 32
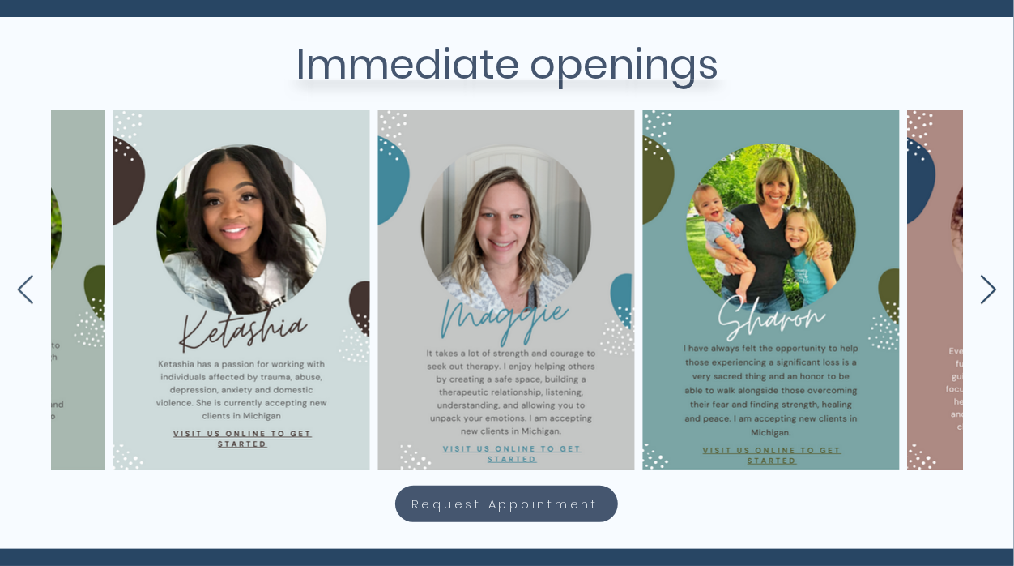
scroll to position [0, 1530]
click at [994, 288] on icon "Next Item" at bounding box center [989, 291] width 19 height 32
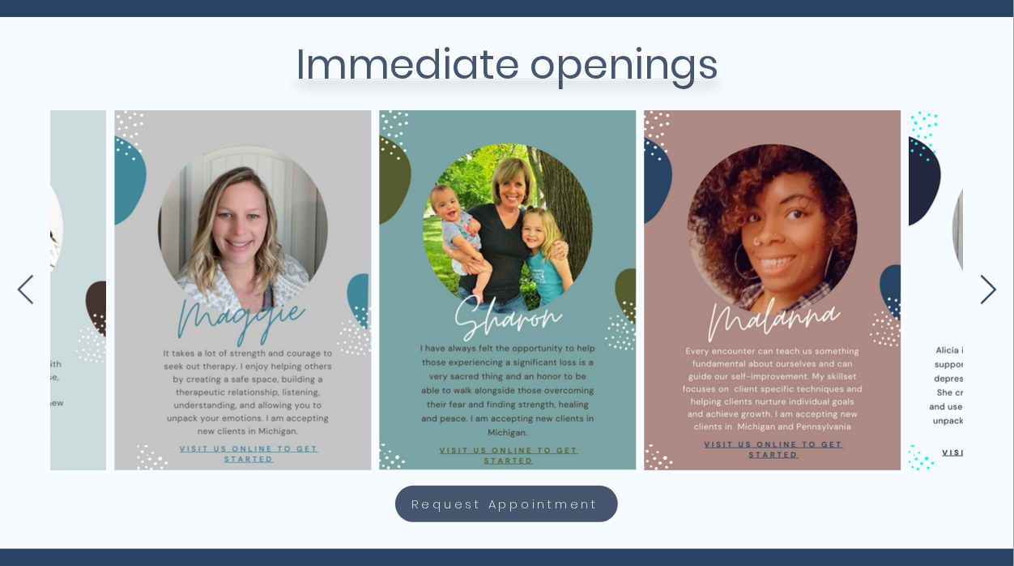
click at [994, 288] on icon "Next Item" at bounding box center [989, 291] width 19 height 32
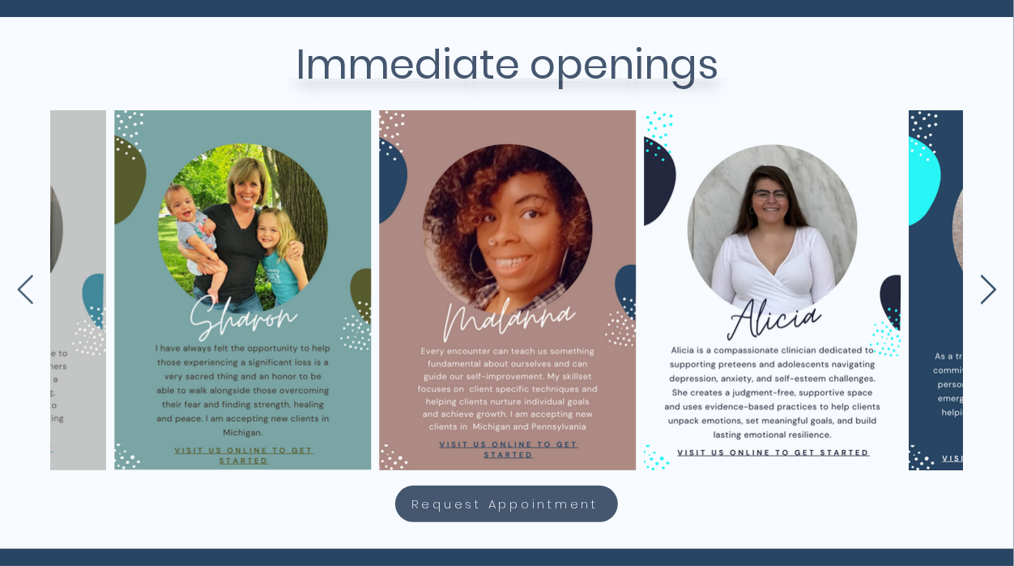
click at [994, 288] on icon "Next Item" at bounding box center [989, 291] width 19 height 32
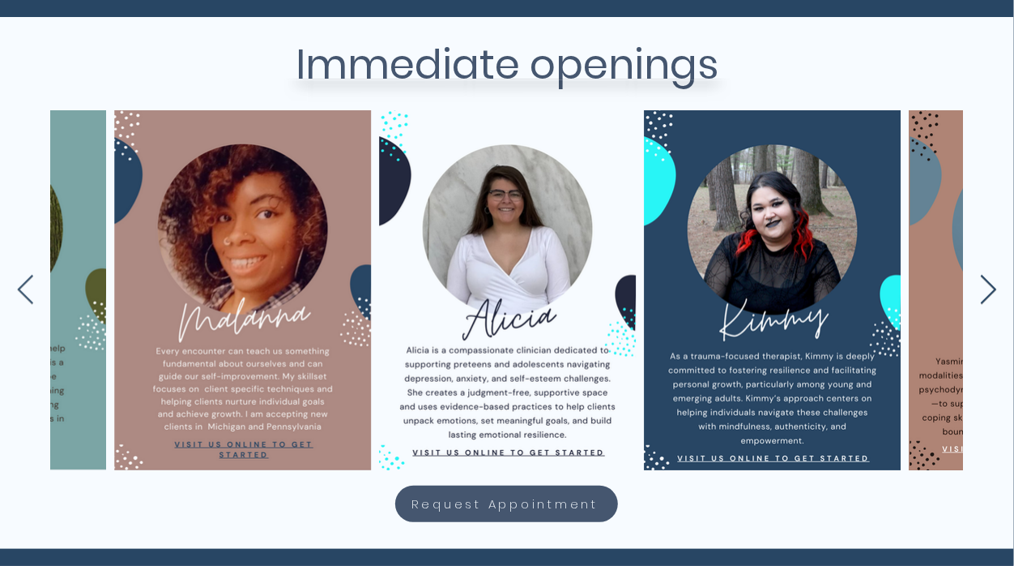
click at [994, 288] on icon "Next Item" at bounding box center [989, 291] width 19 height 32
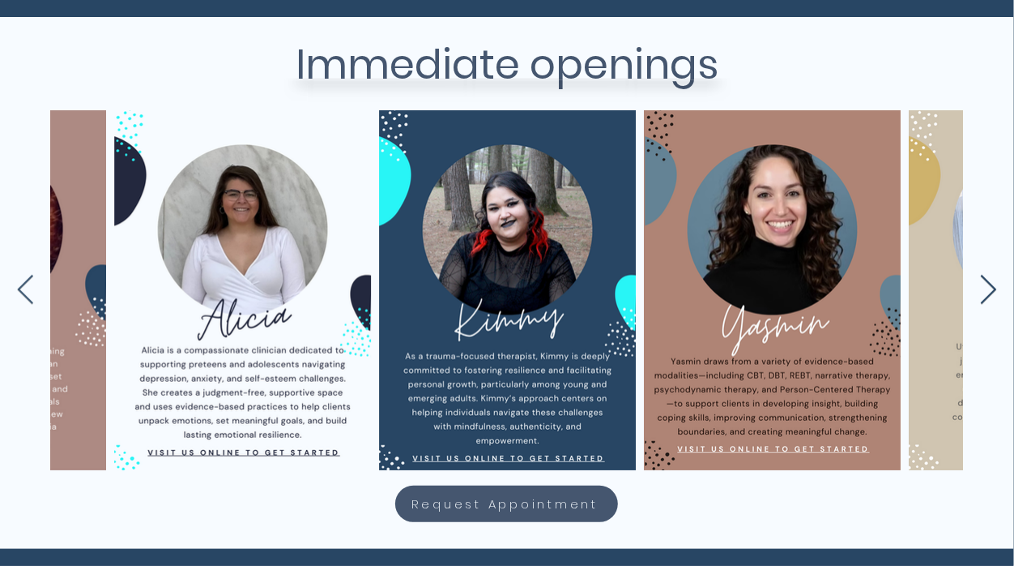
click at [994, 288] on icon "Next Item" at bounding box center [989, 291] width 19 height 32
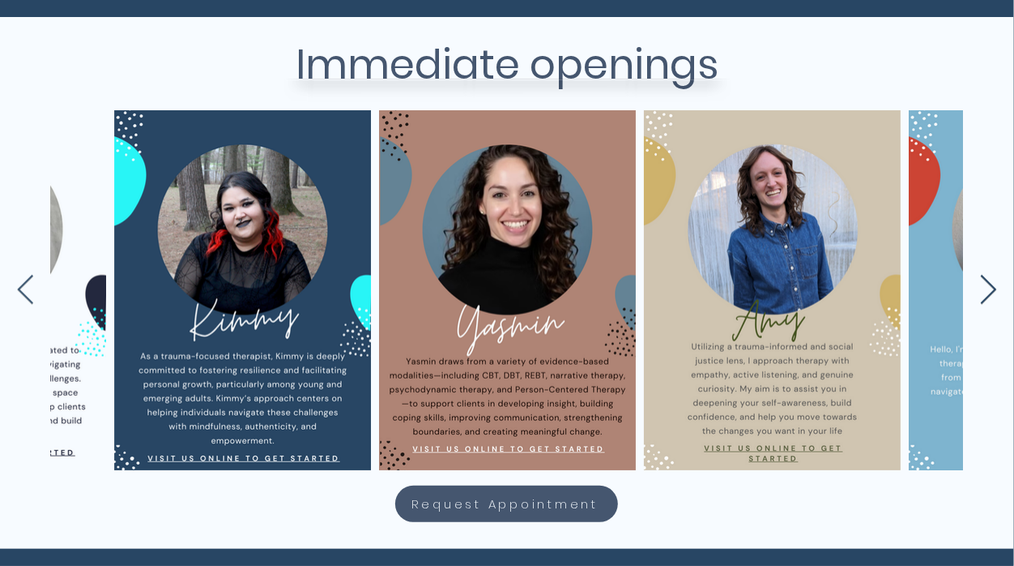
click at [994, 288] on icon "Next Item" at bounding box center [989, 291] width 19 height 32
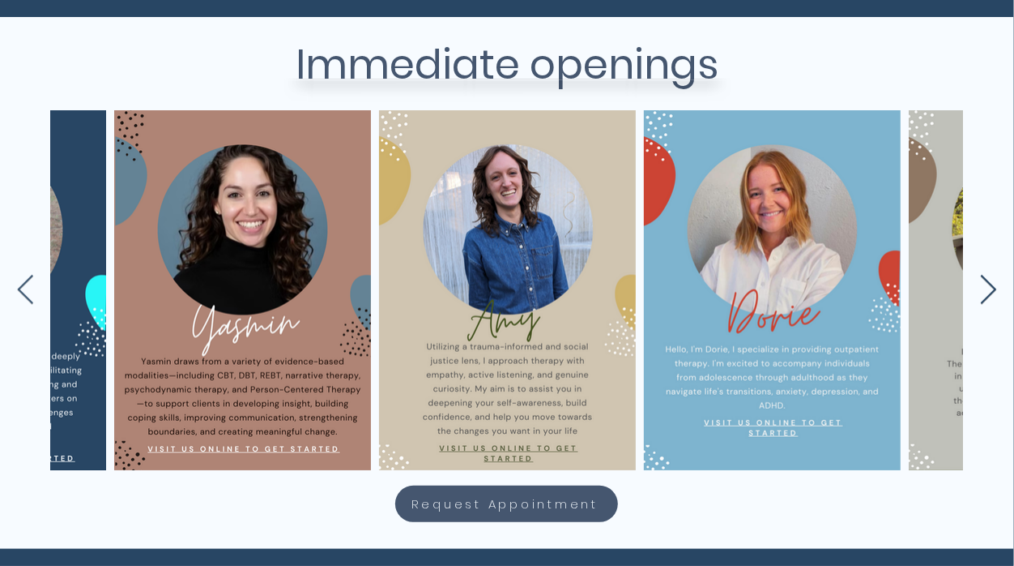
click at [994, 288] on icon "Next Item" at bounding box center [989, 291] width 19 height 32
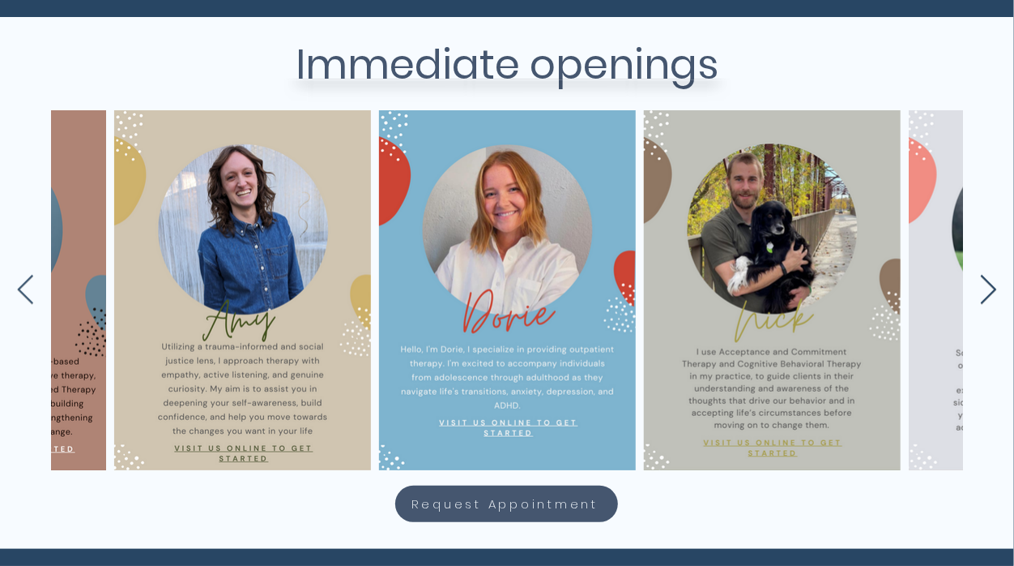
click at [994, 288] on icon "Next Item" at bounding box center [989, 291] width 19 height 32
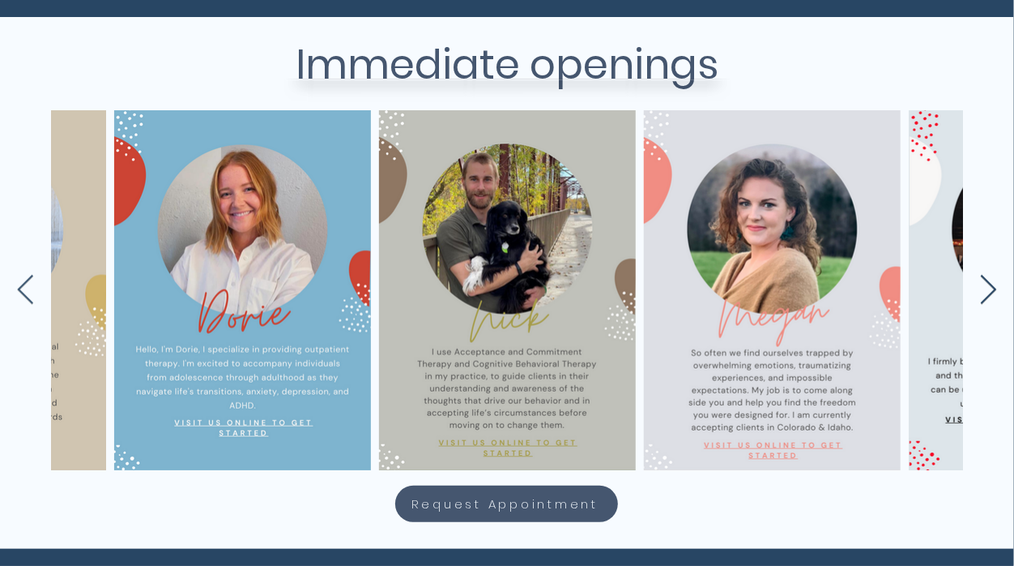
scroll to position [0, 3650]
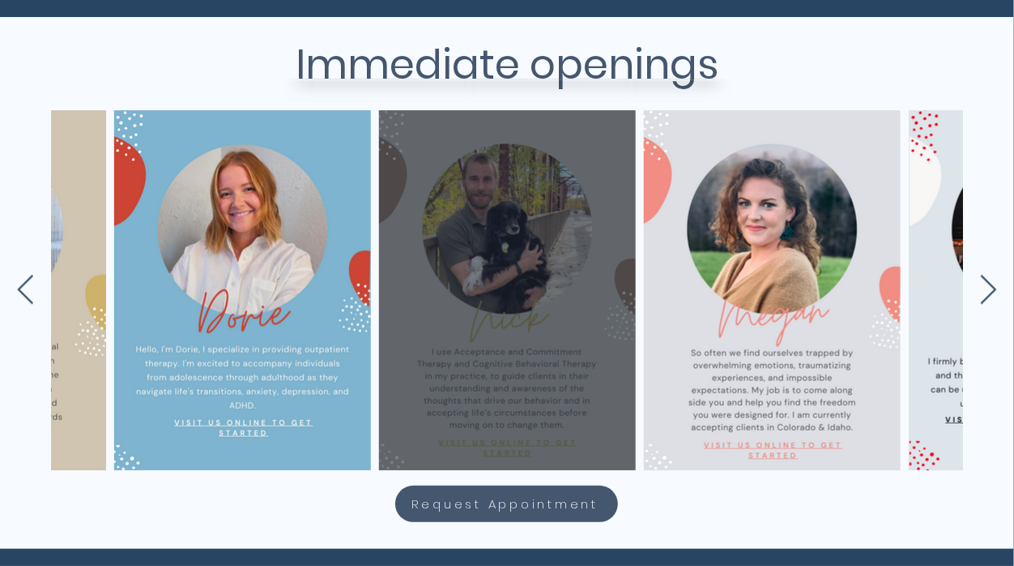
click at [501, 336] on div "main content" at bounding box center [507, 289] width 208 height 311
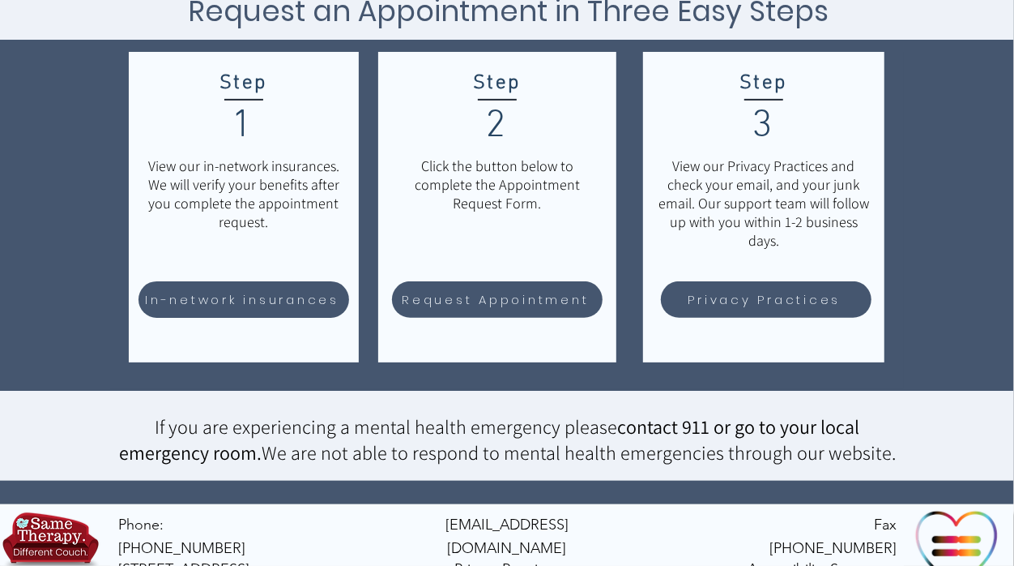
scroll to position [276, 0]
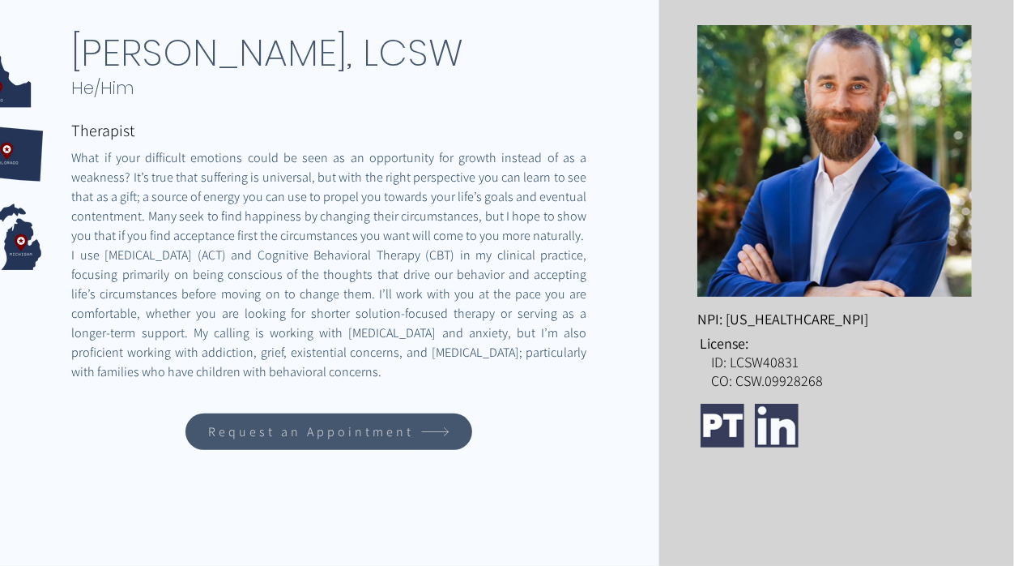
scroll to position [263, 0]
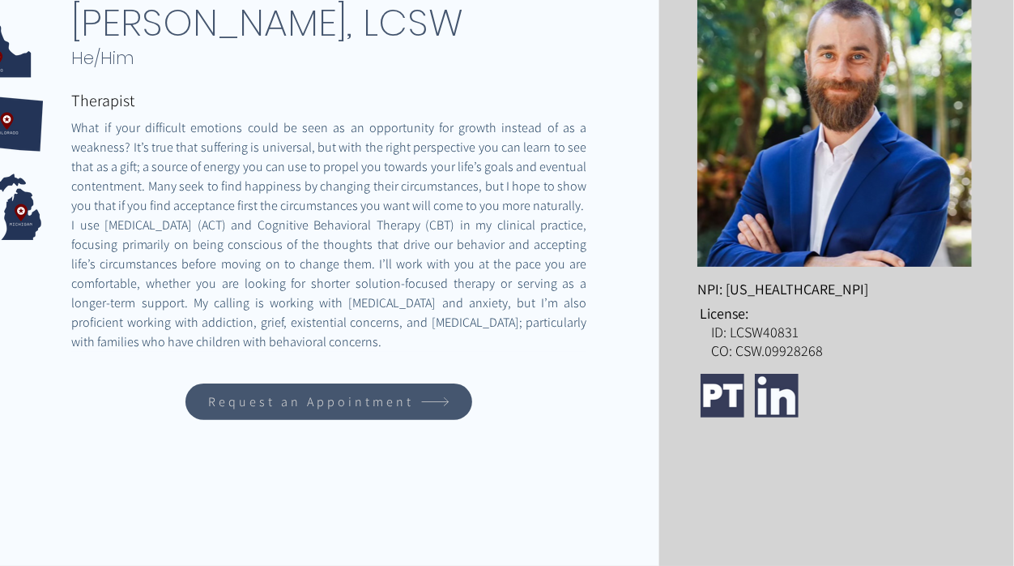
scroll to position [292, 0]
